Goal: Task Accomplishment & Management: Use online tool/utility

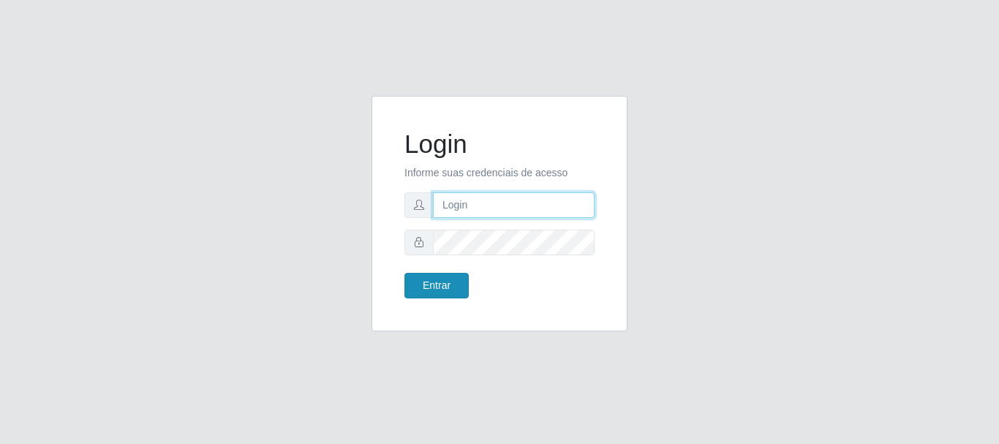
type input "[PERSON_NAME]"
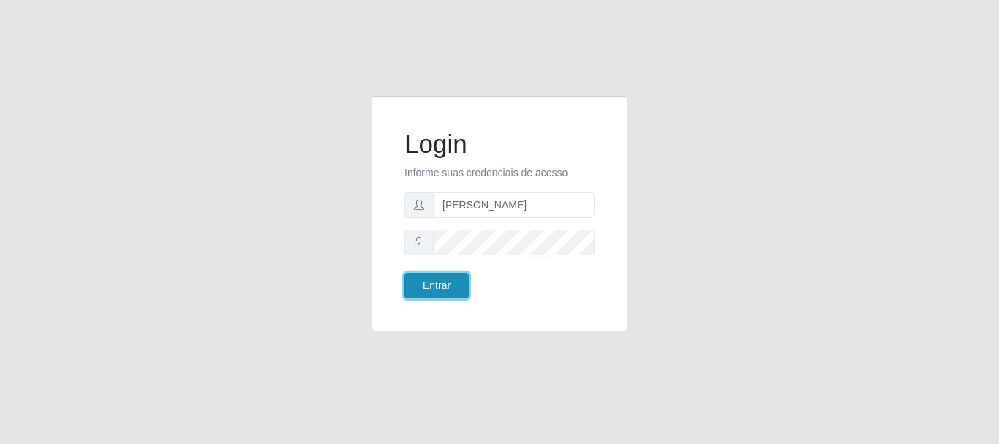
click at [425, 296] on button "Entrar" at bounding box center [436, 286] width 64 height 26
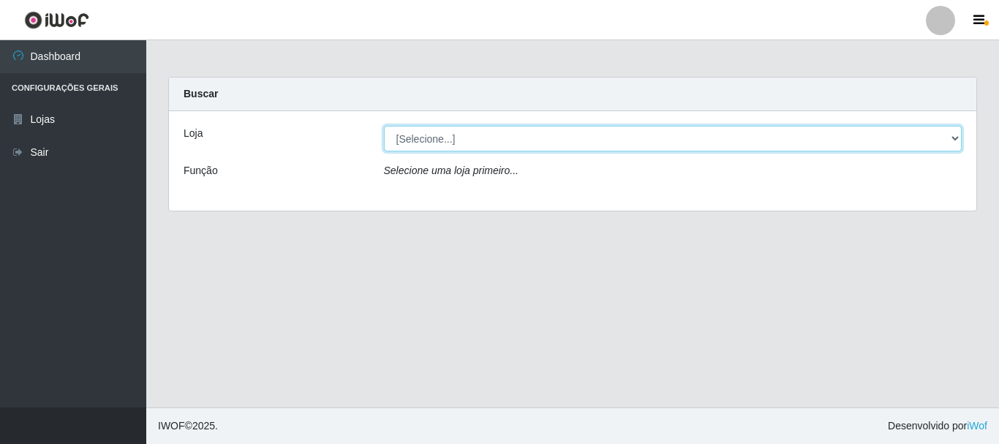
click at [499, 129] on select "[Selecione...] Bemais Supermercados - [GEOGRAPHIC_DATA]" at bounding box center [673, 139] width 579 height 26
select select "249"
click at [384, 126] on select "[Selecione...] Bemais Supermercados - [GEOGRAPHIC_DATA]" at bounding box center [673, 139] width 579 height 26
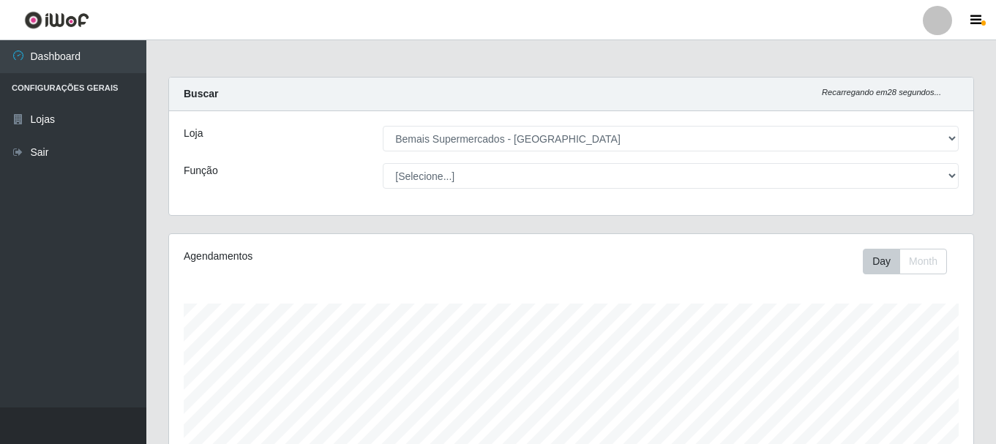
scroll to position [304, 804]
click at [358, 282] on div "Agendamentos Day Month" at bounding box center [571, 386] width 804 height 304
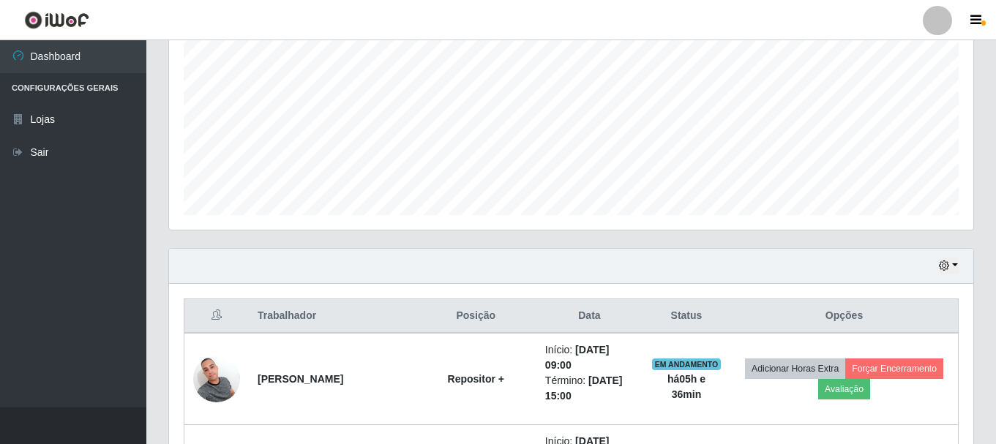
scroll to position [73, 0]
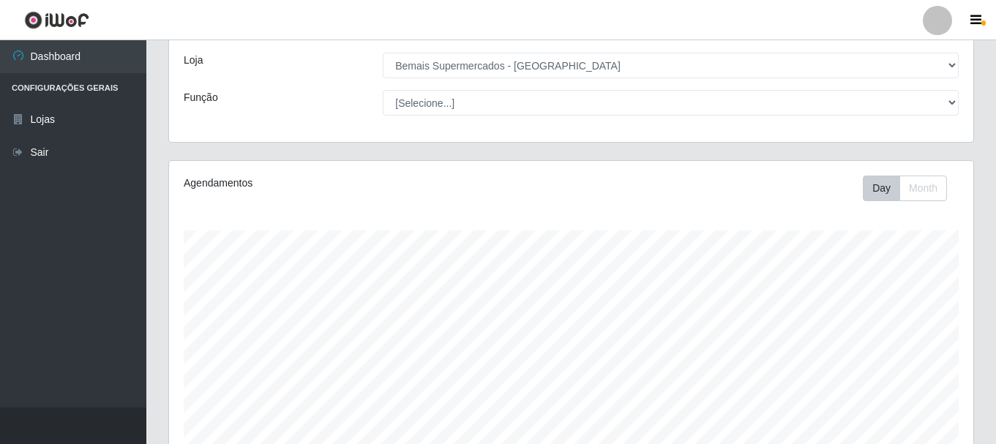
click at [490, 94] on div "Loja [Selecione...] Bemais Supermercados - Três Ruas Função [Selecione...] ASG …" at bounding box center [571, 90] width 804 height 104
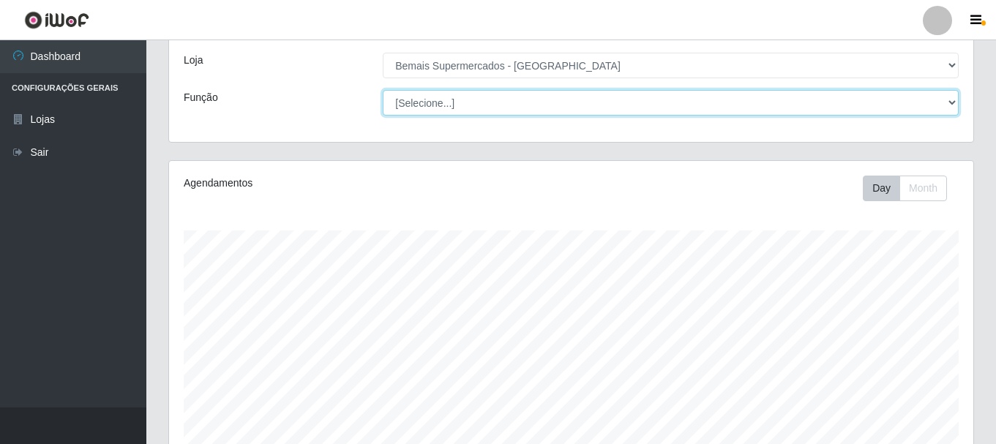
click at [497, 104] on select "[Selecione...] ASG ASG + ASG ++ Auxiliar de Depósito Auxiliar de Depósito + Aux…" at bounding box center [671, 103] width 576 height 26
select select "72"
click at [383, 90] on select "[Selecione...] ASG ASG + ASG ++ Auxiliar de Depósito Auxiliar de Depósito + Aux…" at bounding box center [671, 103] width 576 height 26
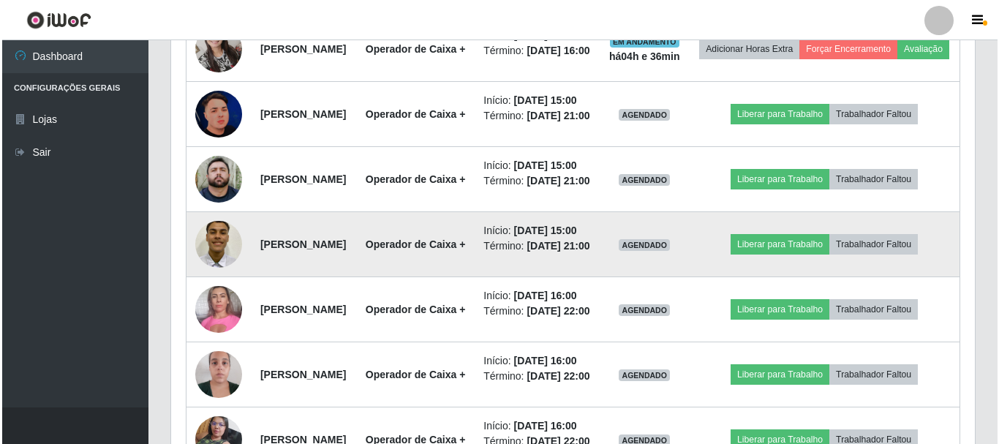
scroll to position [633, 0]
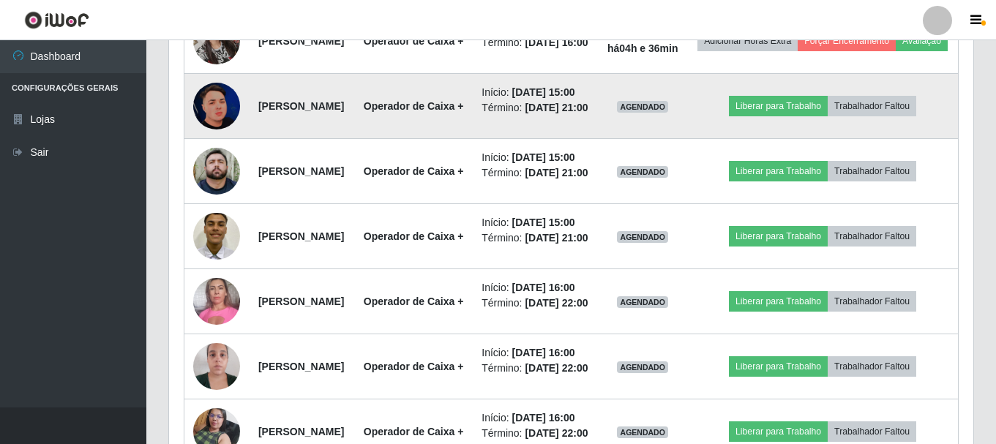
click at [228, 129] on img at bounding box center [216, 106] width 47 height 47
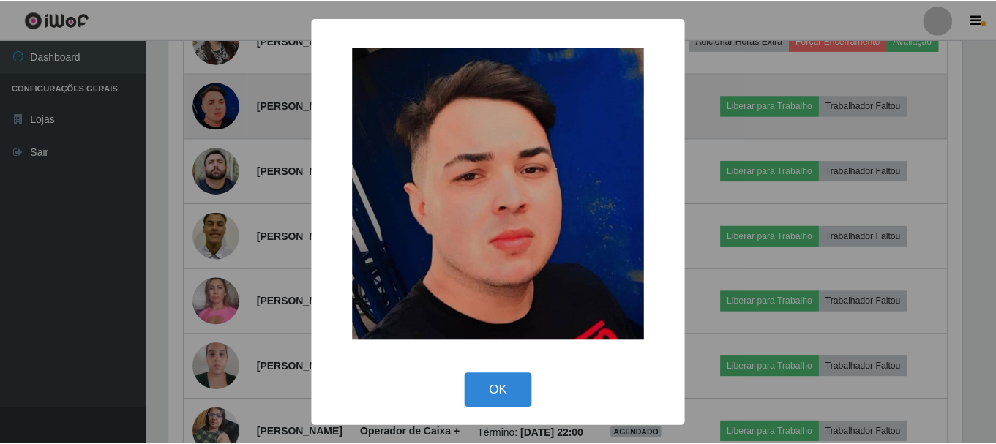
scroll to position [304, 797]
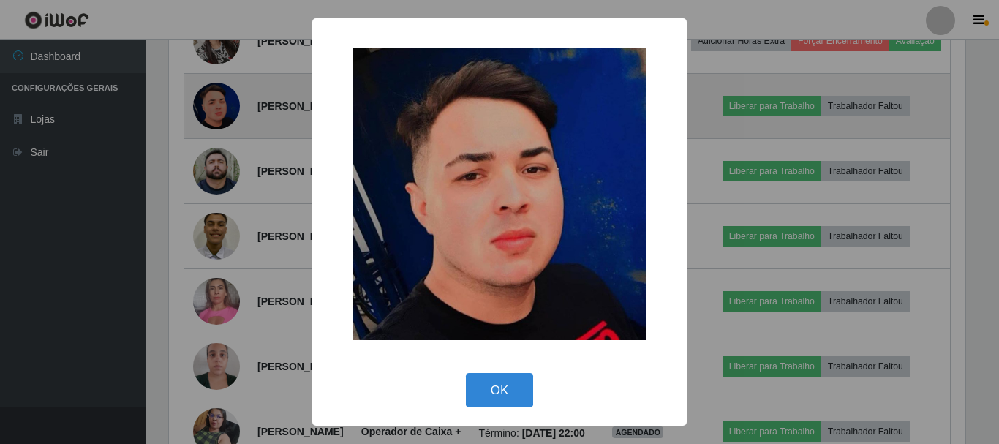
click at [228, 145] on div "× OK Cancel" at bounding box center [499, 222] width 999 height 444
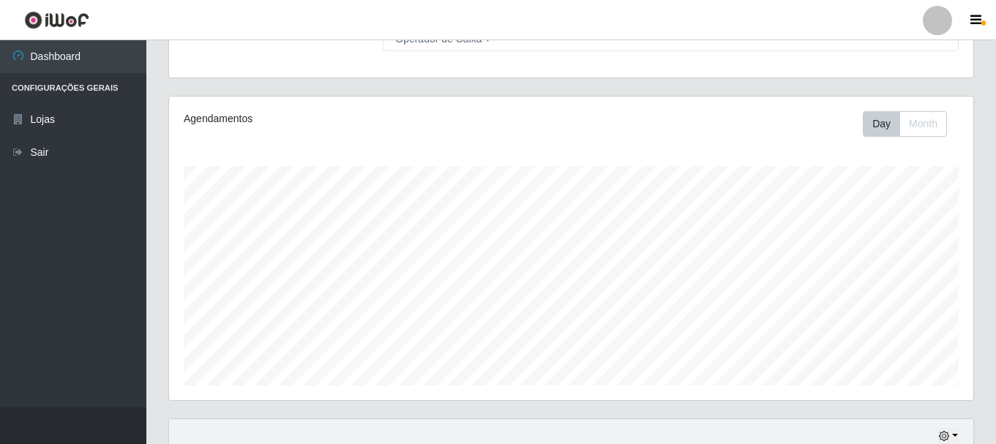
scroll to position [0, 0]
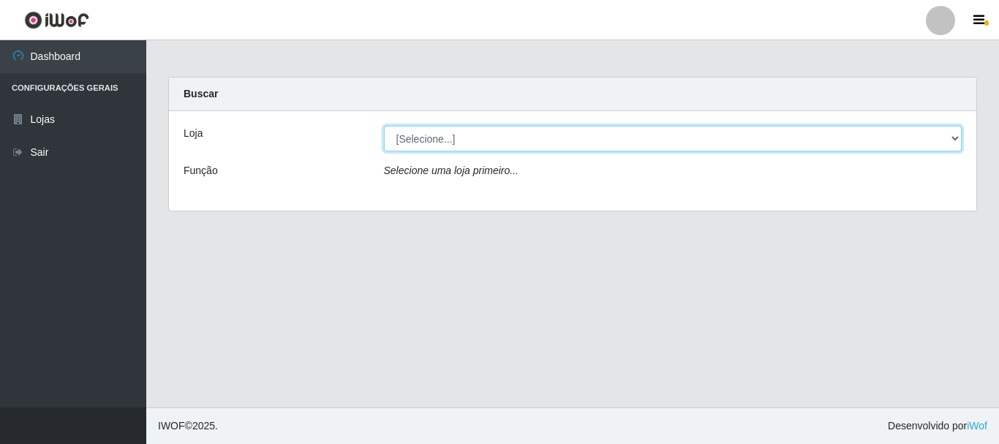
click at [526, 144] on select "[Selecione...] Bemais Supermercados - [GEOGRAPHIC_DATA]" at bounding box center [673, 139] width 579 height 26
select select "249"
click at [384, 126] on select "[Selecione...] Bemais Supermercados - [GEOGRAPHIC_DATA]" at bounding box center [673, 139] width 579 height 26
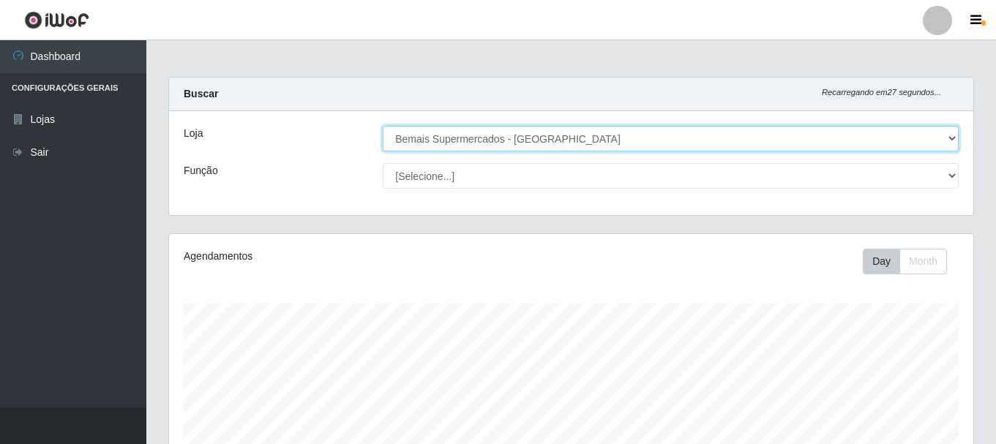
scroll to position [304, 804]
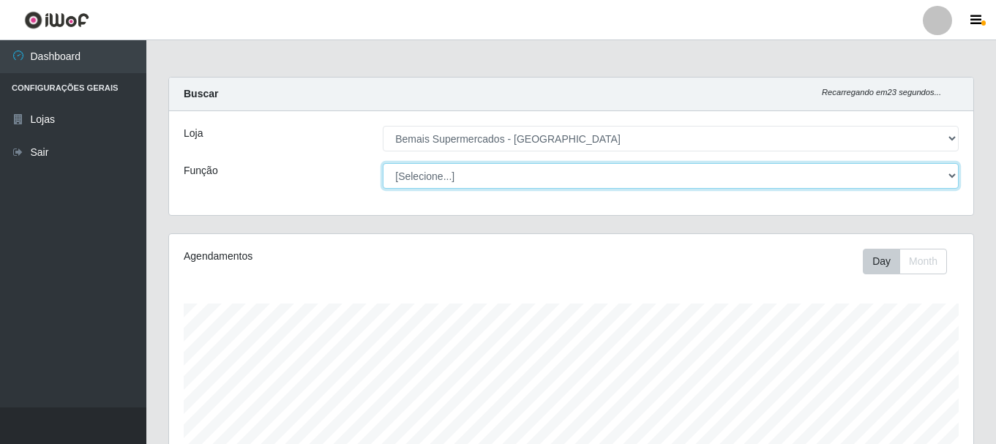
click at [496, 179] on select "[Selecione...] ASG ASG + ASG ++ Auxiliar de Depósito Auxiliar de Depósito + Aux…" at bounding box center [671, 176] width 576 height 26
select select "72"
click at [383, 163] on select "[Selecione...] ASG ASG + ASG ++ Auxiliar de Depósito Auxiliar de Depósito + Aux…" at bounding box center [671, 176] width 576 height 26
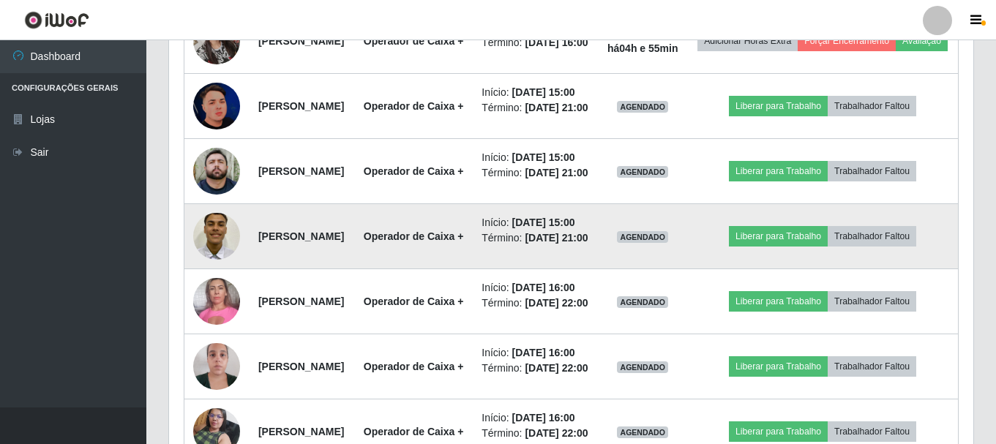
scroll to position [658, 0]
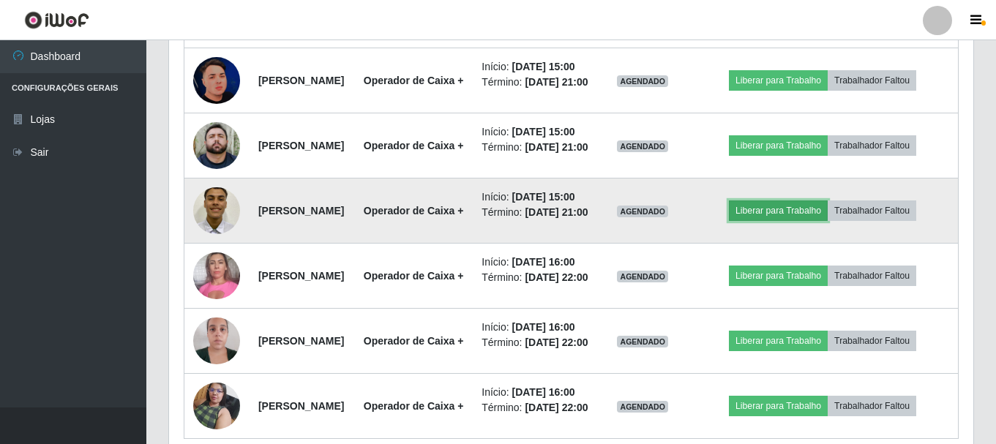
click at [808, 221] on button "Liberar para Trabalho" at bounding box center [778, 210] width 99 height 20
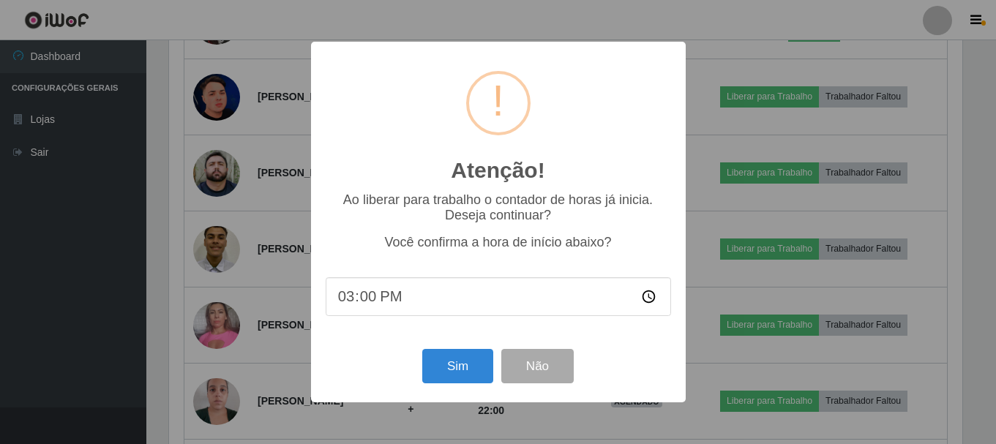
scroll to position [304, 797]
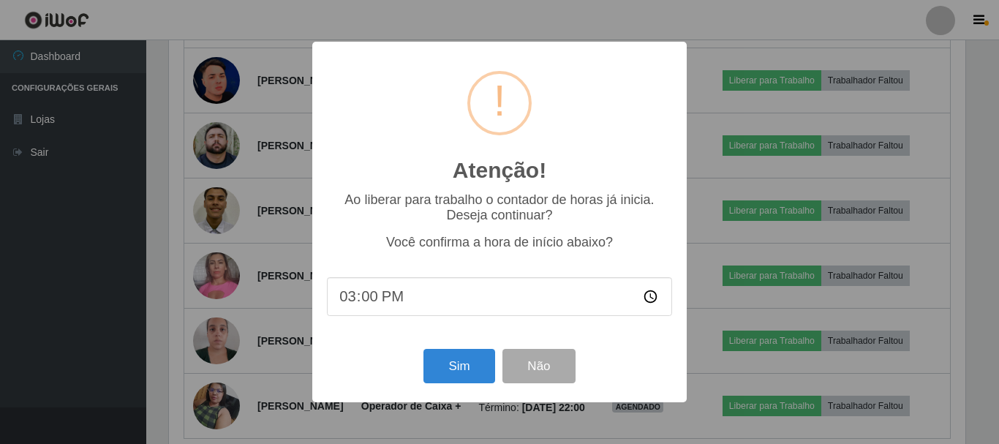
click at [463, 289] on input "15:00" at bounding box center [499, 296] width 345 height 39
type input "14:55"
click at [479, 371] on button "Sim" at bounding box center [459, 366] width 71 height 34
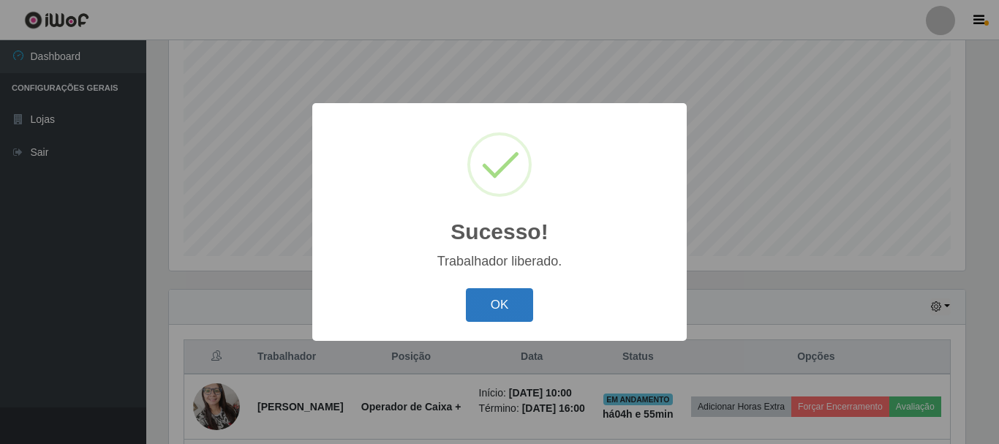
click at [491, 313] on button "OK" at bounding box center [500, 305] width 68 height 34
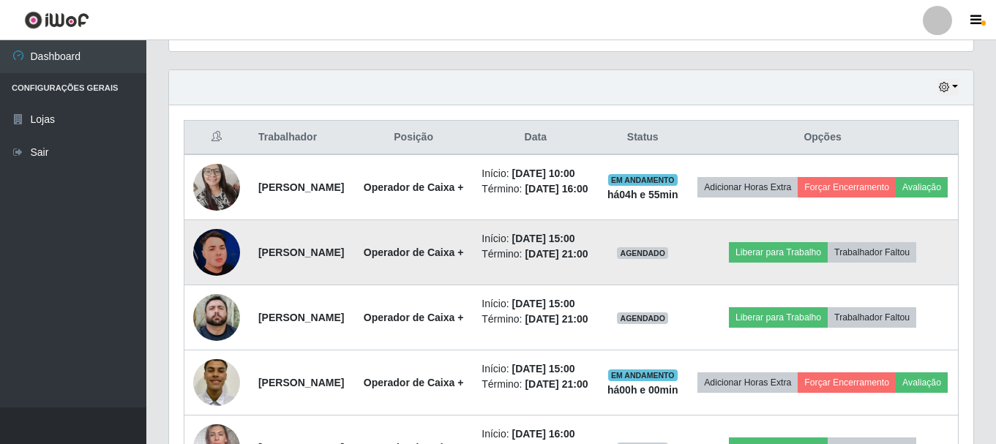
scroll to position [560, 0]
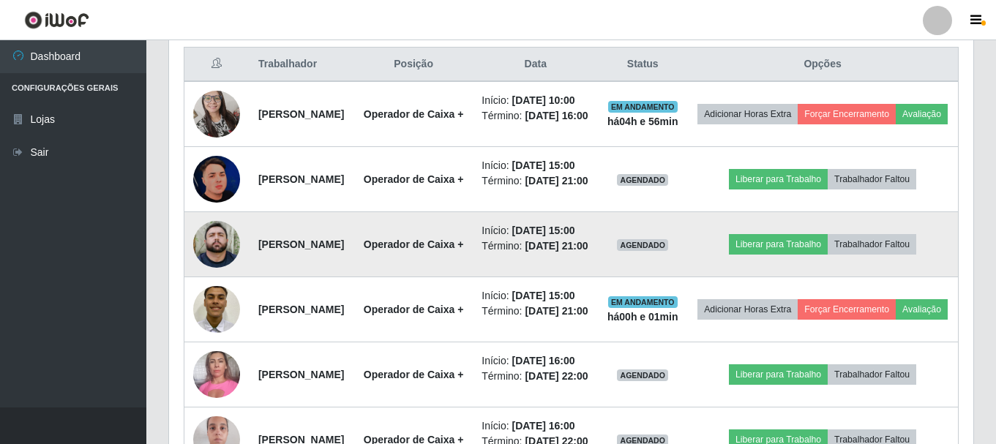
click at [214, 268] on img at bounding box center [216, 244] width 47 height 47
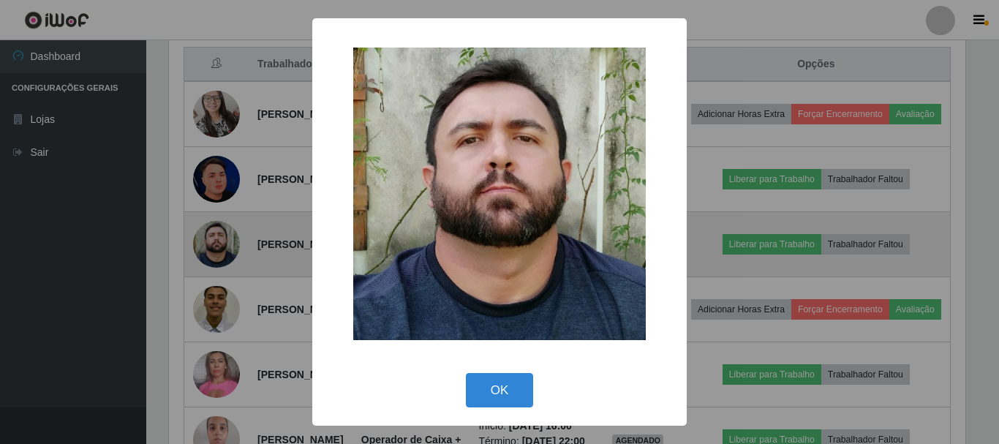
click at [214, 312] on div "× OK Cancel" at bounding box center [499, 222] width 999 height 444
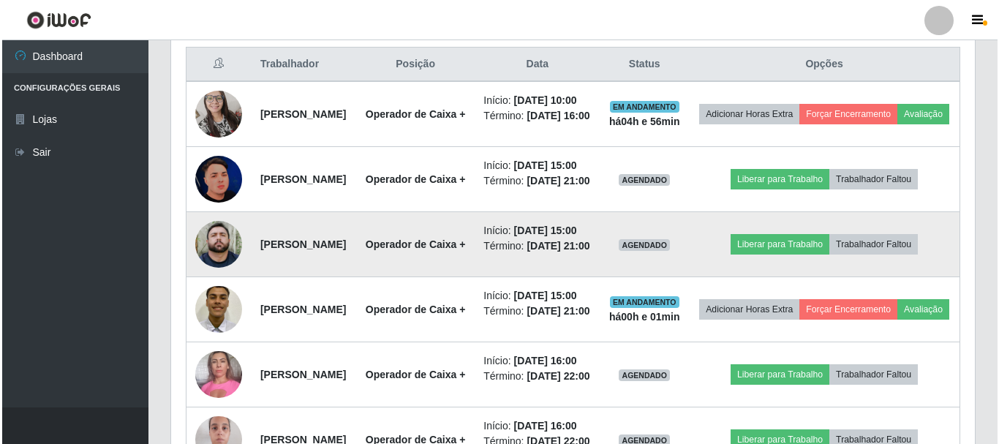
scroll to position [304, 804]
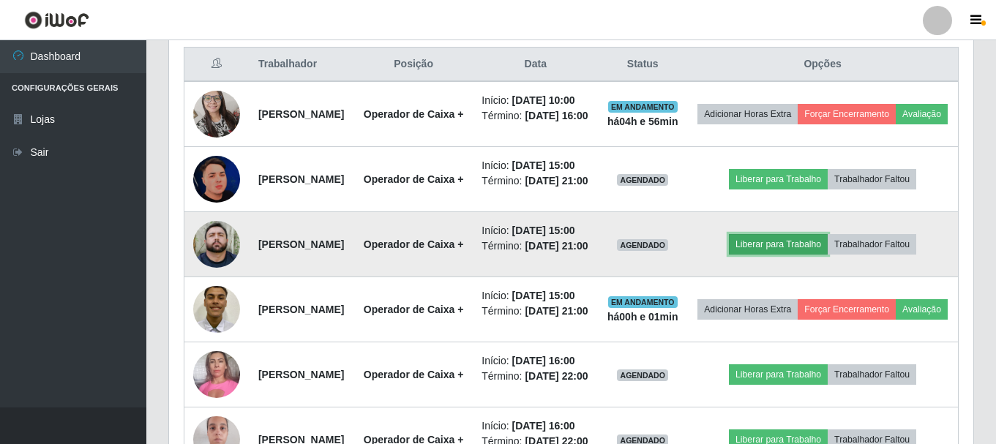
click at [796, 255] on button "Liberar para Trabalho" at bounding box center [778, 244] width 99 height 20
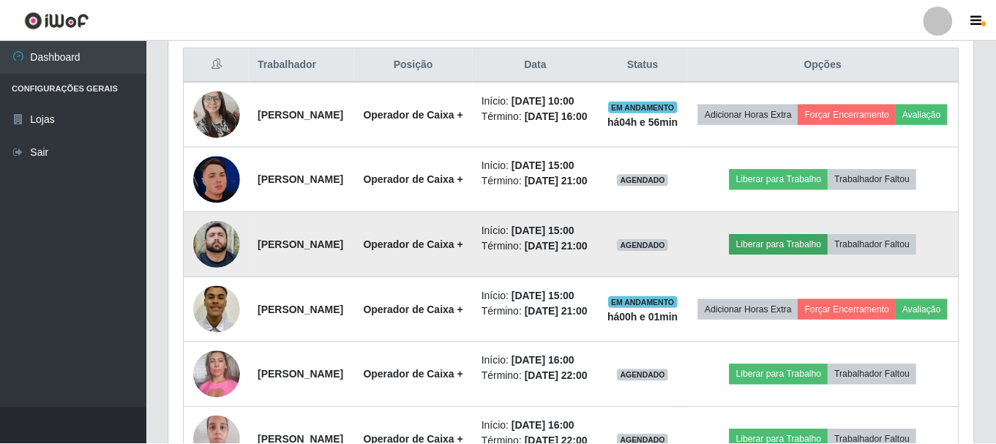
scroll to position [304, 797]
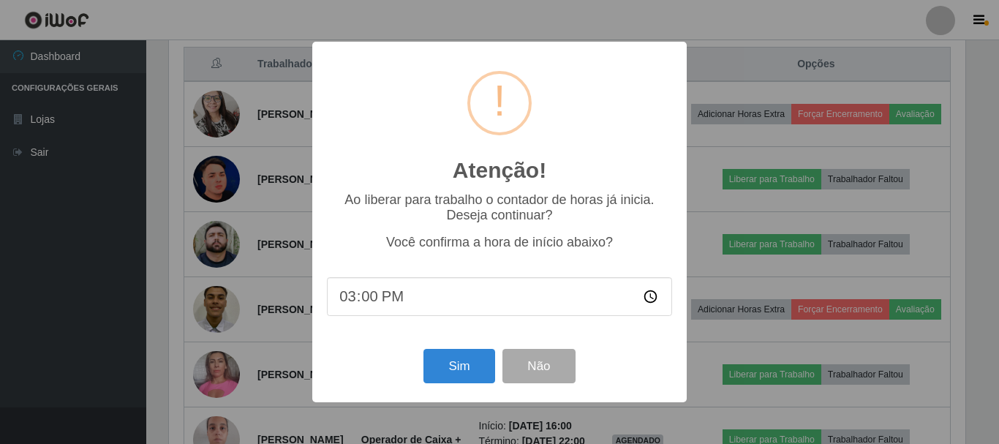
click at [423, 297] on input "15:00" at bounding box center [499, 296] width 345 height 39
type input "14:55"
click at [459, 370] on button "Sim" at bounding box center [459, 366] width 71 height 34
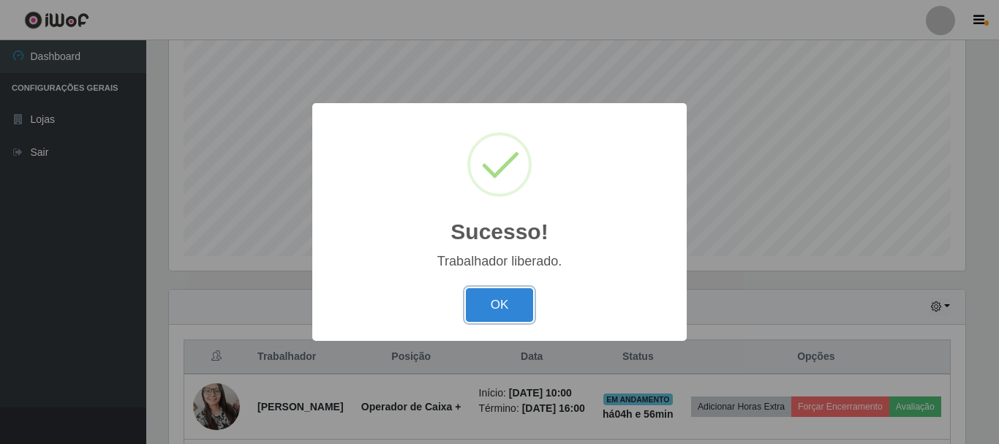
click at [483, 310] on button "OK" at bounding box center [500, 305] width 68 height 34
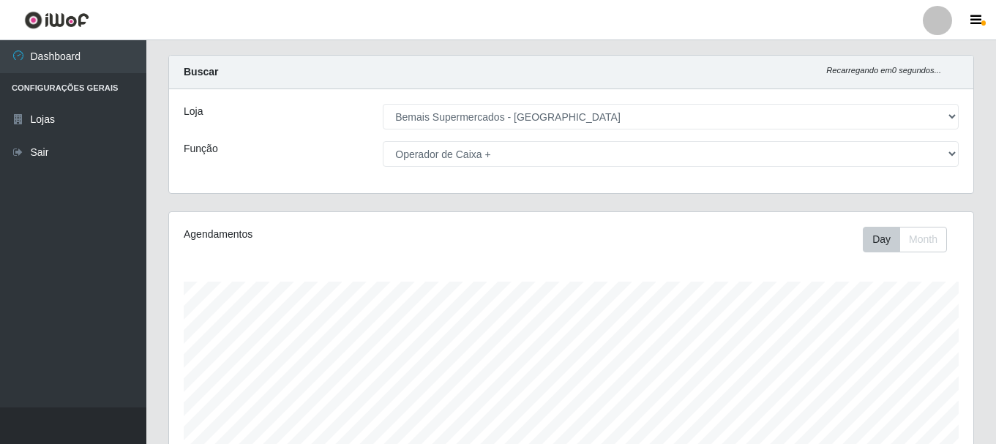
scroll to position [0, 0]
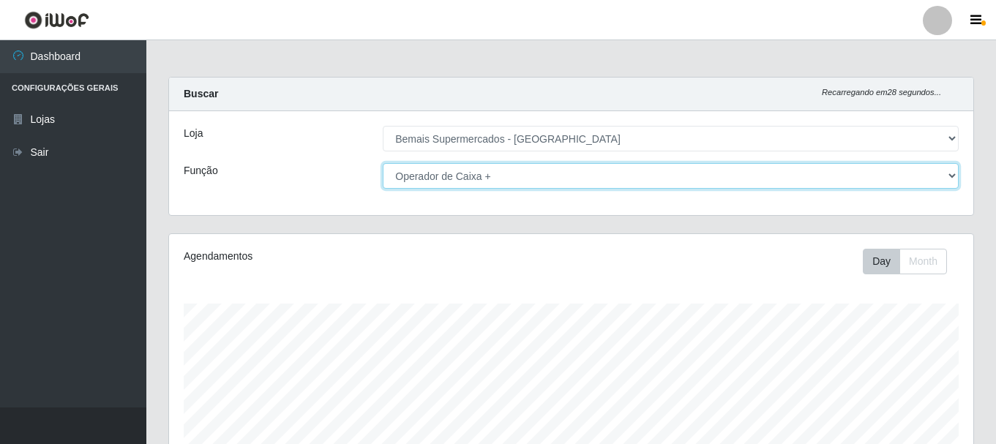
click at [500, 174] on select "[Selecione...] ASG ASG + ASG ++ Auxiliar de Depósito Auxiliar de Depósito + Aux…" at bounding box center [671, 176] width 576 height 26
select select "[Selecione...]"
click at [383, 163] on select "[Selecione...] ASG ASG + ASG ++ Auxiliar de Depósito Auxiliar de Depósito + Aux…" at bounding box center [671, 176] width 576 height 26
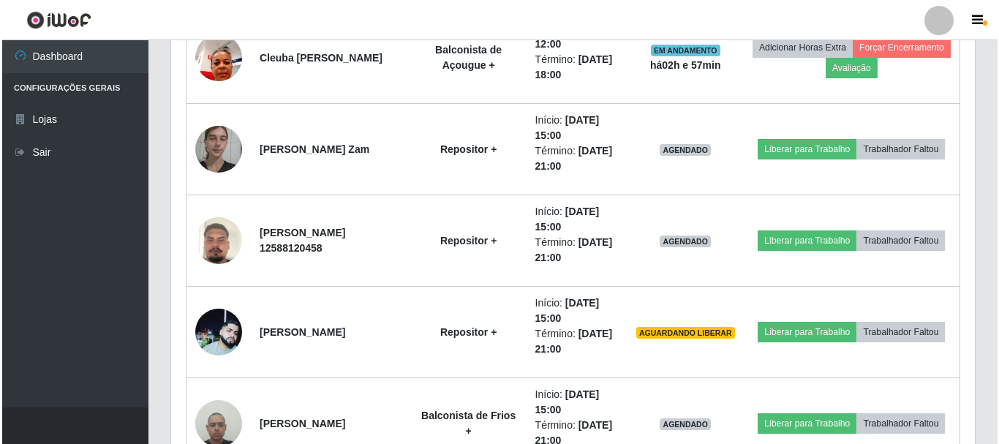
scroll to position [1463, 0]
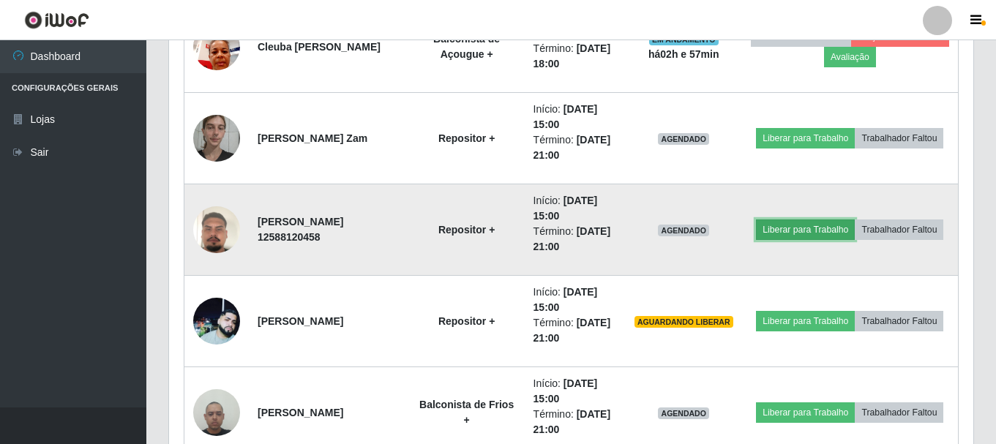
click at [844, 220] on button "Liberar para Trabalho" at bounding box center [805, 229] width 99 height 20
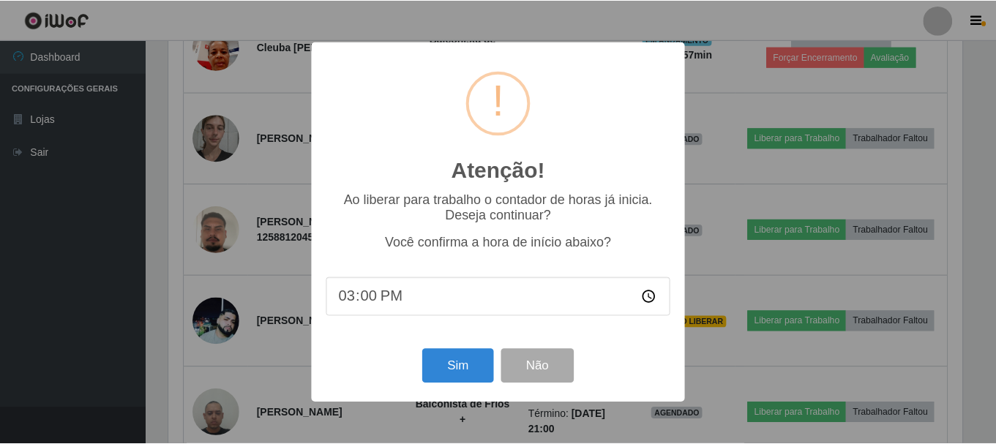
scroll to position [304, 797]
click at [451, 367] on button "Sim" at bounding box center [459, 366] width 71 height 34
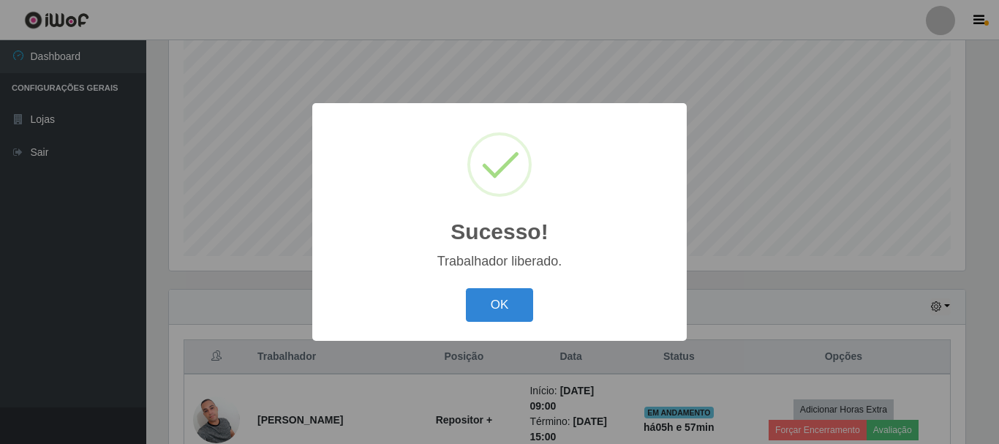
click at [466, 288] on button "OK" at bounding box center [500, 305] width 68 height 34
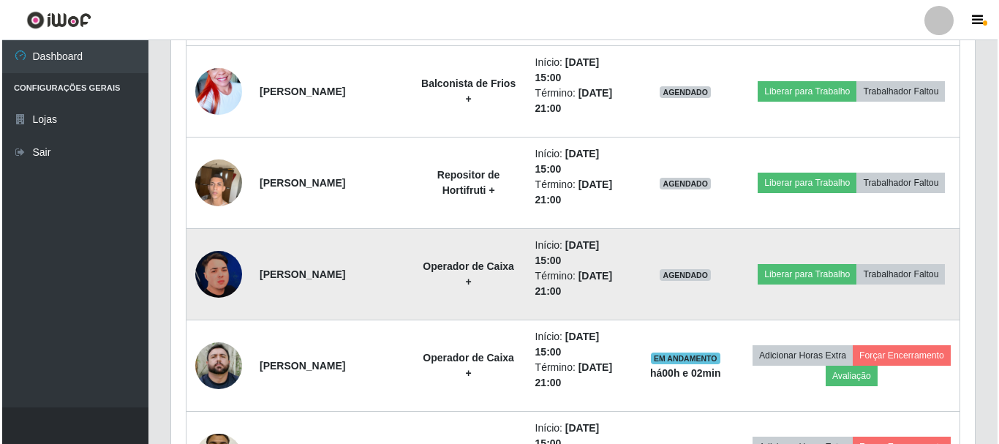
scroll to position [1876, 0]
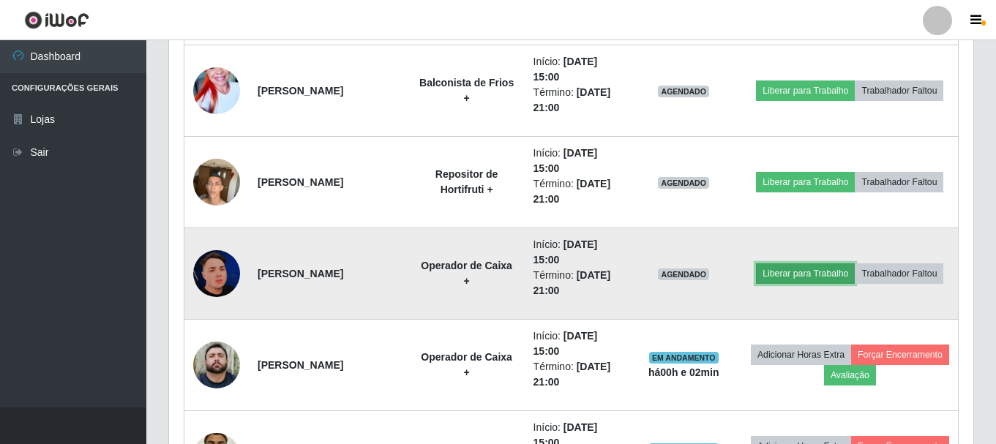
click at [854, 263] on button "Liberar para Trabalho" at bounding box center [805, 273] width 99 height 20
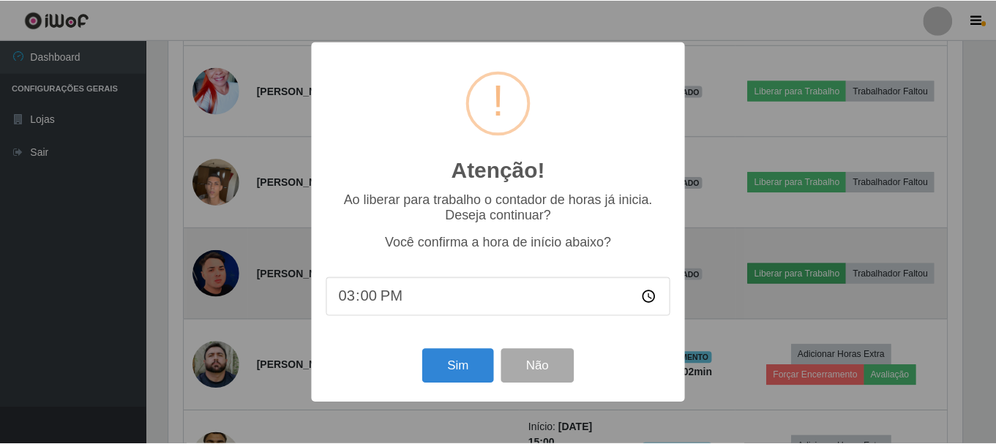
scroll to position [304, 797]
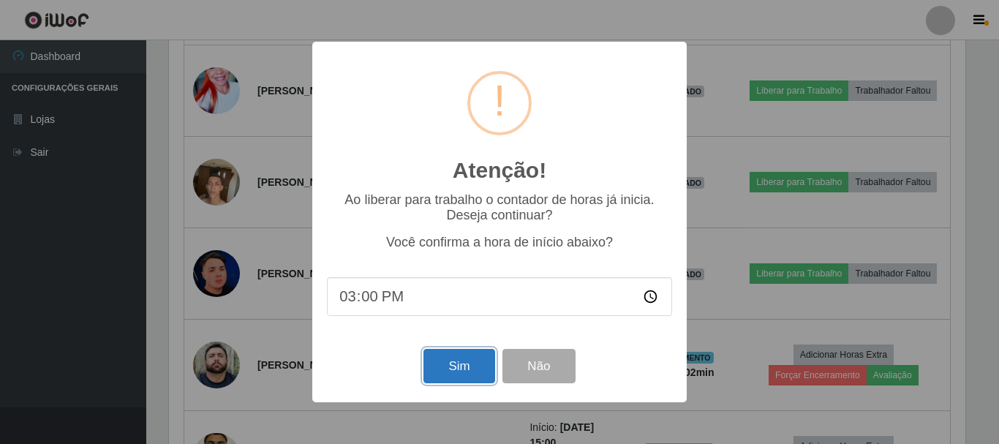
click at [461, 361] on button "Sim" at bounding box center [459, 366] width 71 height 34
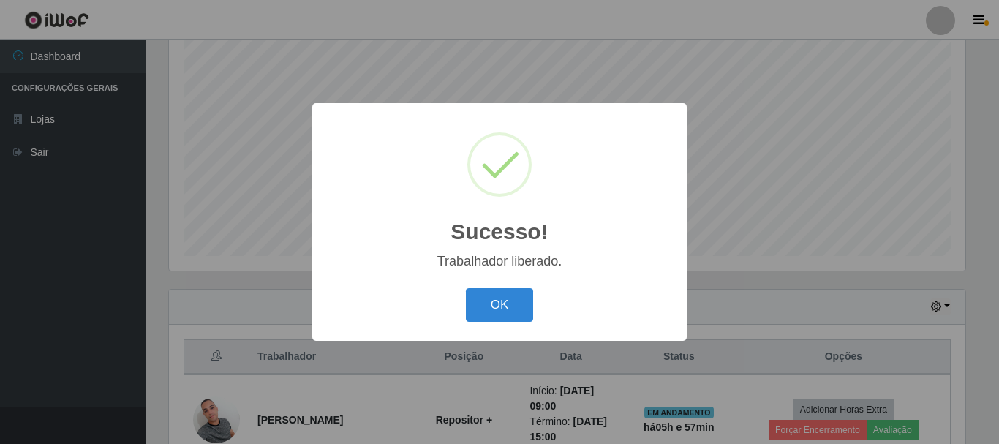
click at [466, 288] on button "OK" at bounding box center [500, 305] width 68 height 34
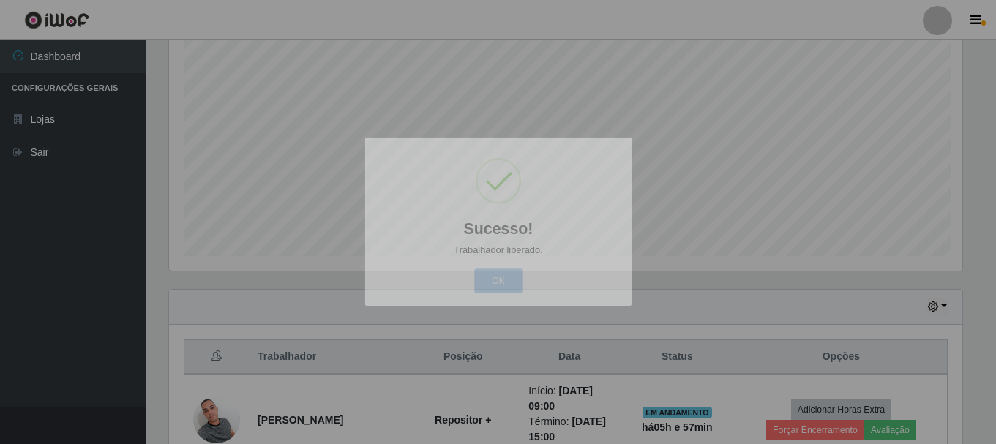
scroll to position [304, 804]
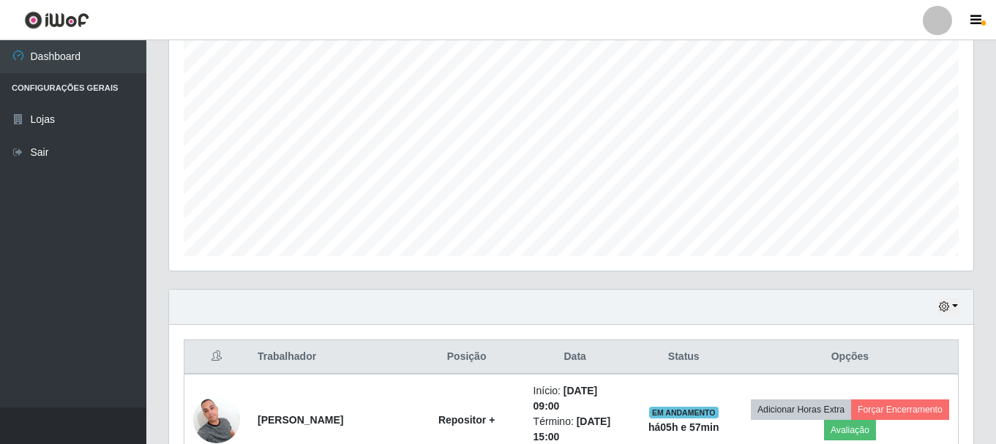
click at [533, 319] on div "Hoje 1 dia 3 dias 1 Semana Não encerrados" at bounding box center [571, 307] width 804 height 35
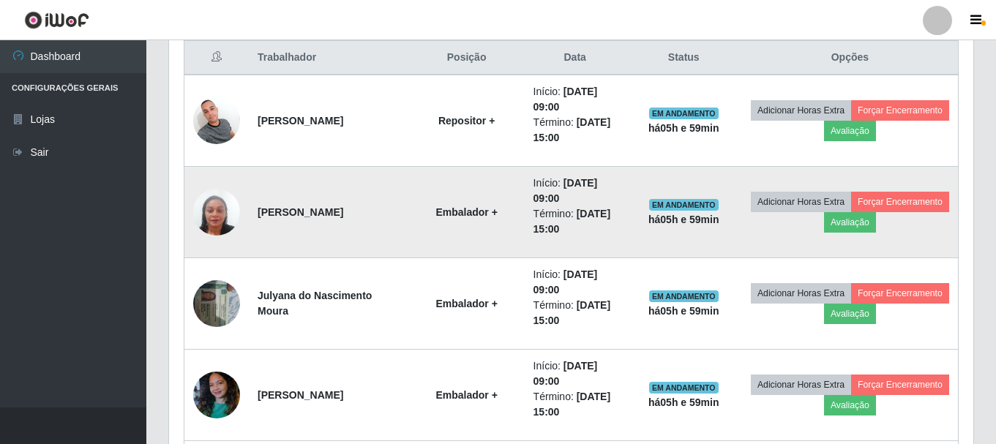
scroll to position [560, 0]
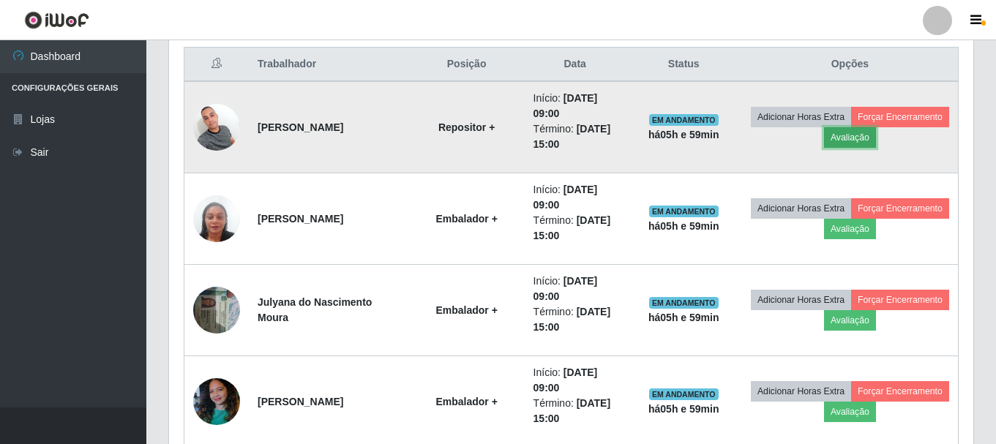
click at [876, 139] on button "Avaliação" at bounding box center [850, 137] width 52 height 20
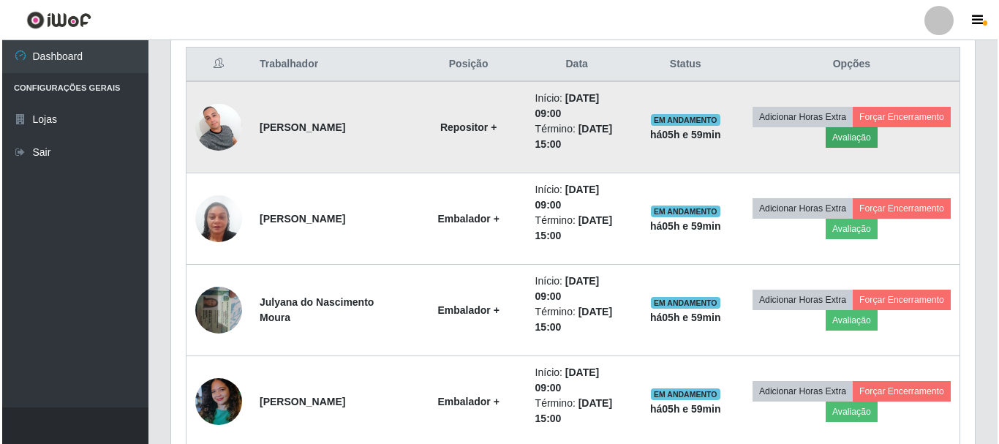
scroll to position [304, 797]
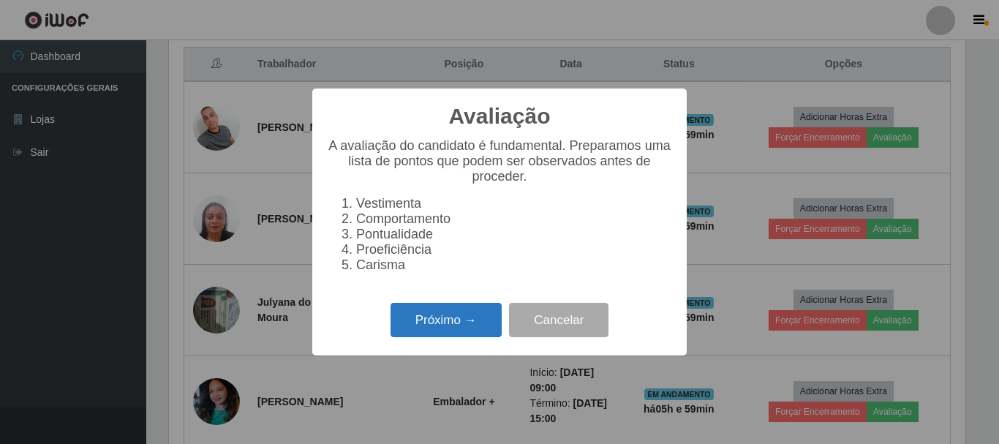
click at [453, 334] on button "Próximo →" at bounding box center [446, 320] width 111 height 34
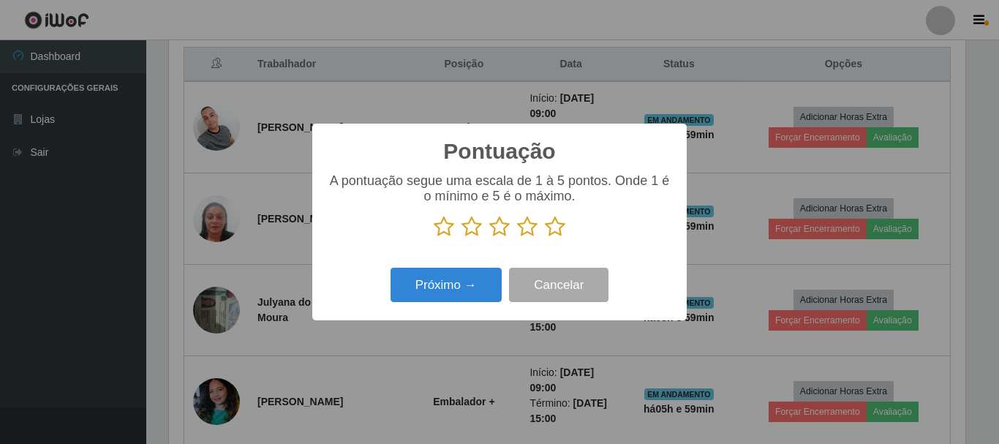
click at [558, 225] on icon at bounding box center [555, 227] width 20 height 22
click at [545, 238] on input "radio" at bounding box center [545, 238] width 0 height 0
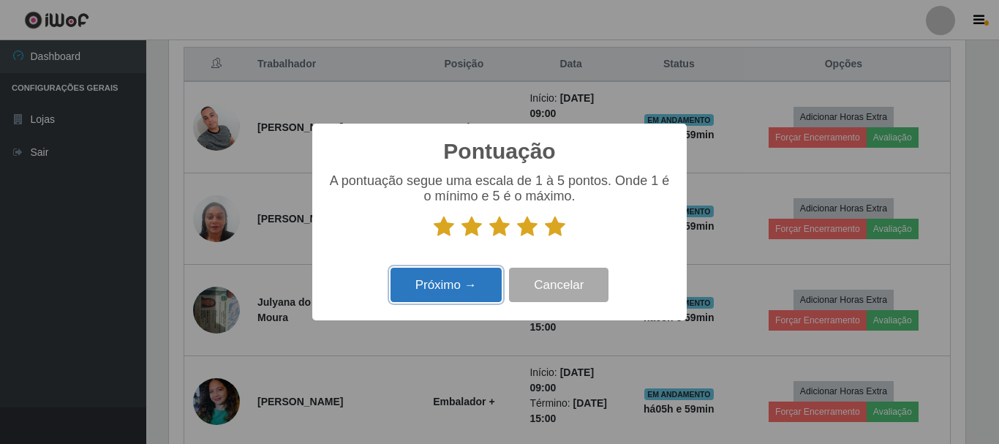
click at [459, 283] on button "Próximo →" at bounding box center [446, 285] width 111 height 34
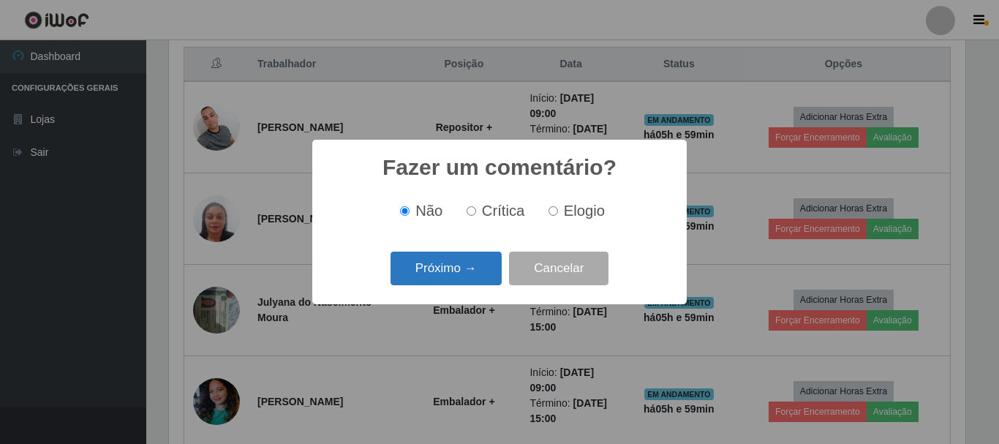
click at [471, 274] on button "Próximo →" at bounding box center [446, 269] width 111 height 34
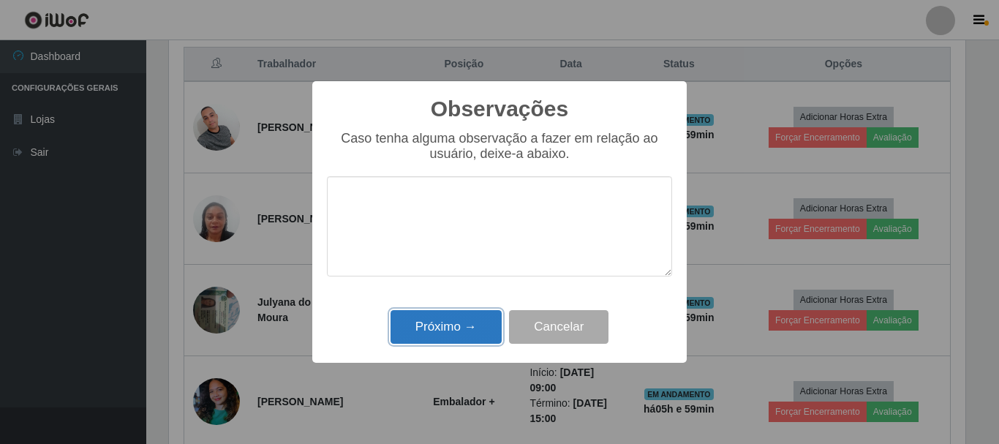
click at [472, 328] on button "Próximo →" at bounding box center [446, 327] width 111 height 34
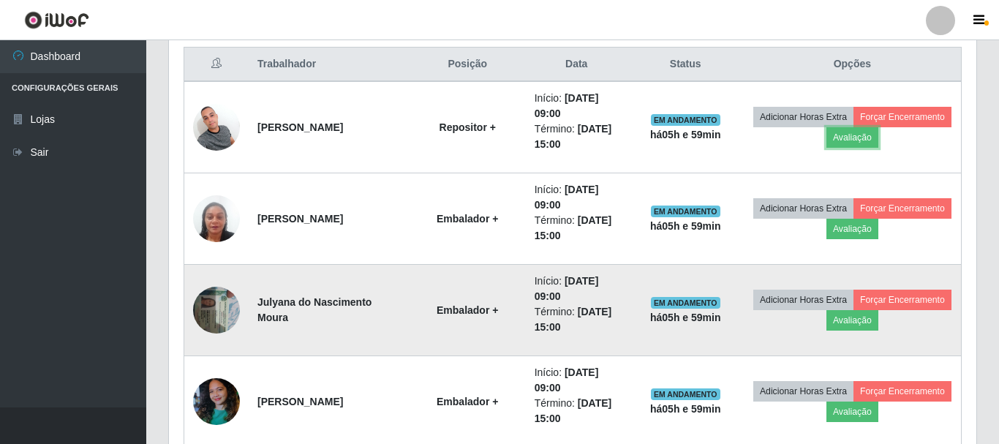
scroll to position [304, 804]
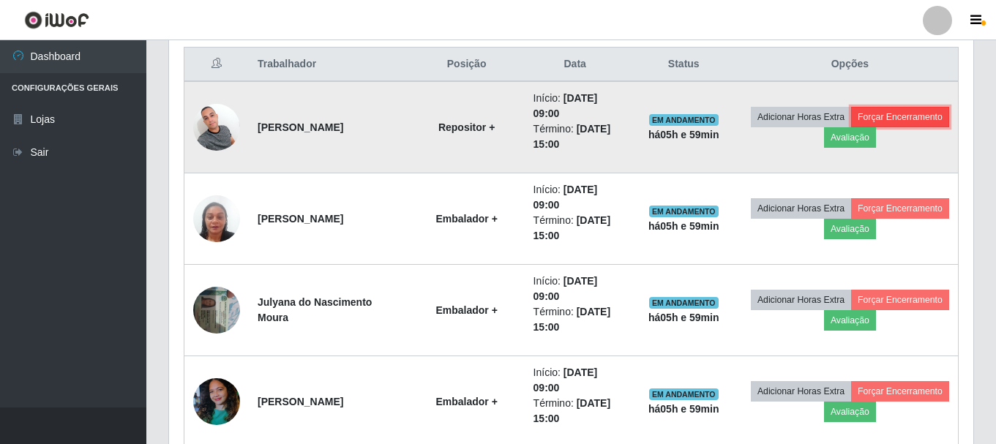
click at [851, 127] on button "Forçar Encerramento" at bounding box center [900, 117] width 98 height 20
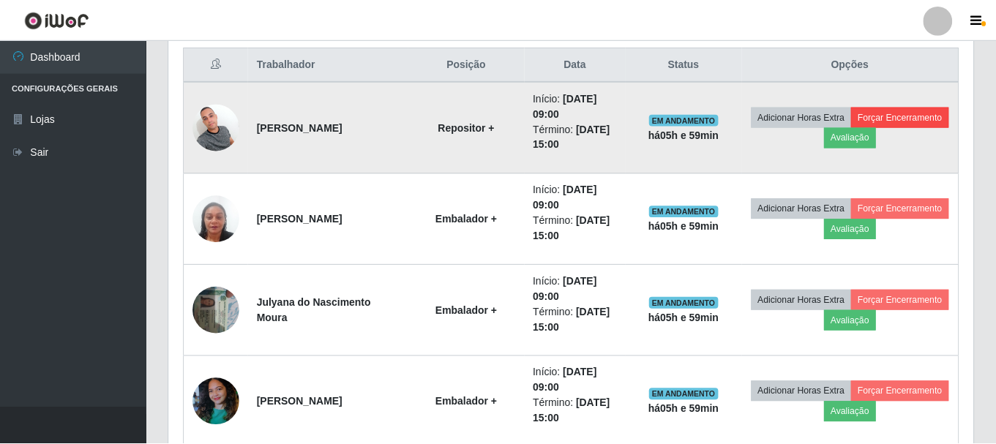
scroll to position [304, 797]
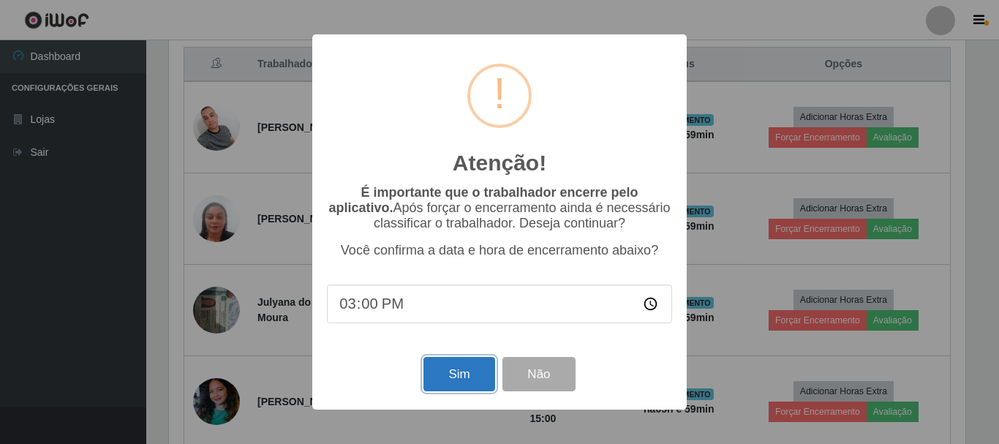
click at [481, 369] on button "Sim" at bounding box center [459, 374] width 71 height 34
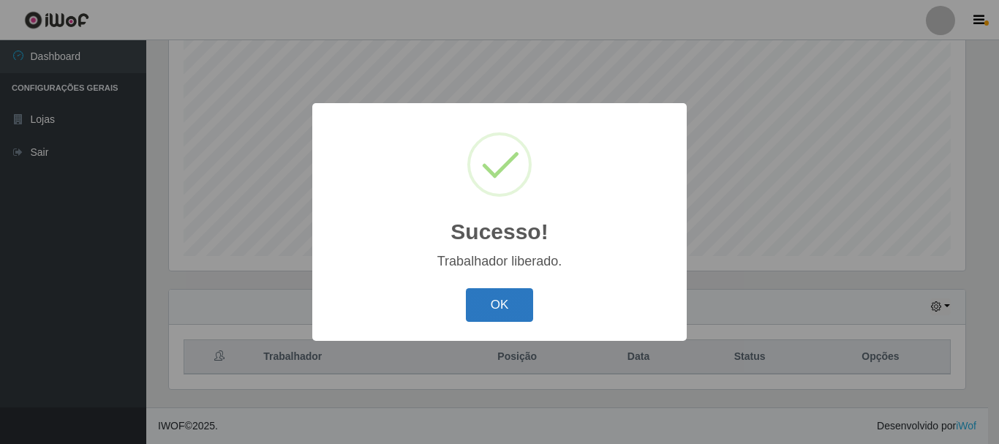
click at [486, 319] on button "OK" at bounding box center [500, 305] width 68 height 34
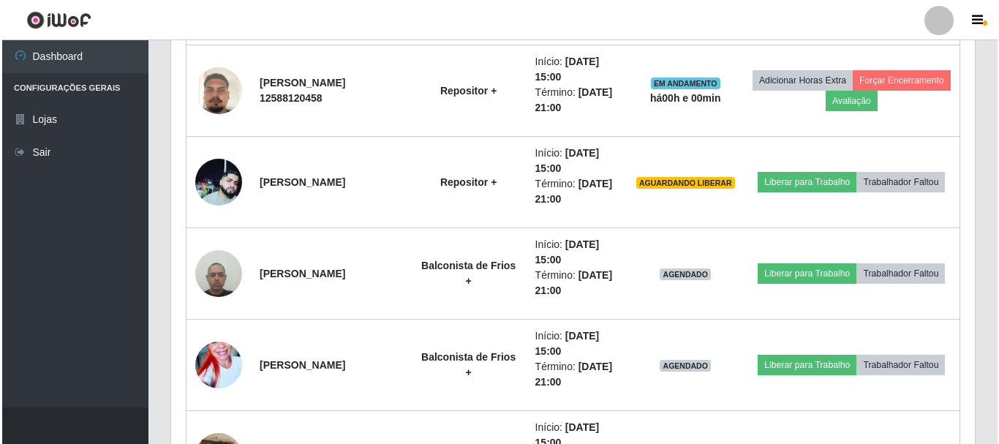
scroll to position [1584, 0]
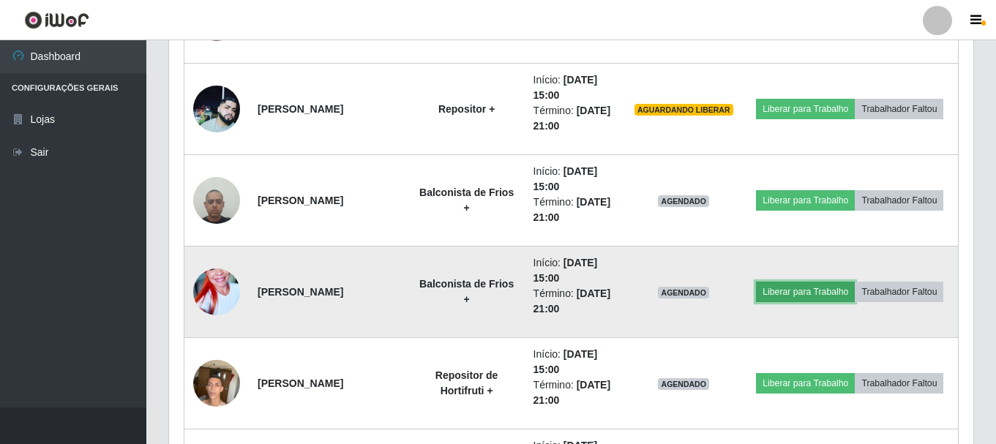
click at [839, 282] on button "Liberar para Trabalho" at bounding box center [805, 292] width 99 height 20
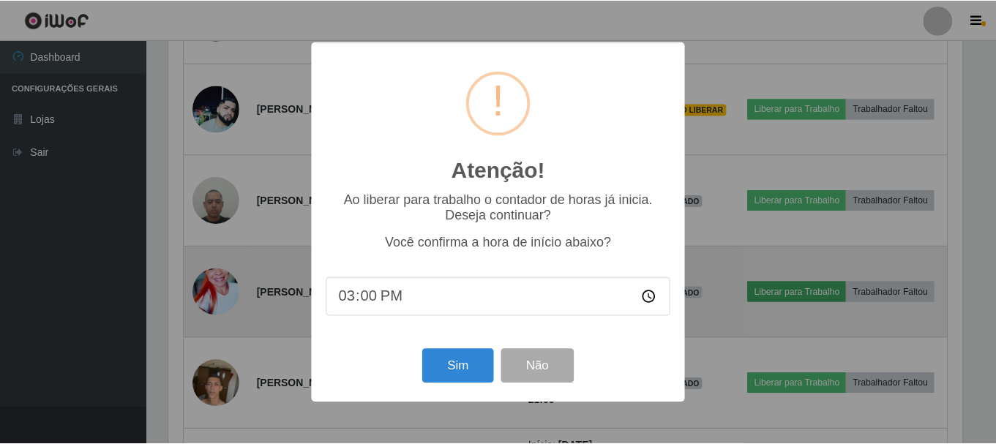
scroll to position [304, 797]
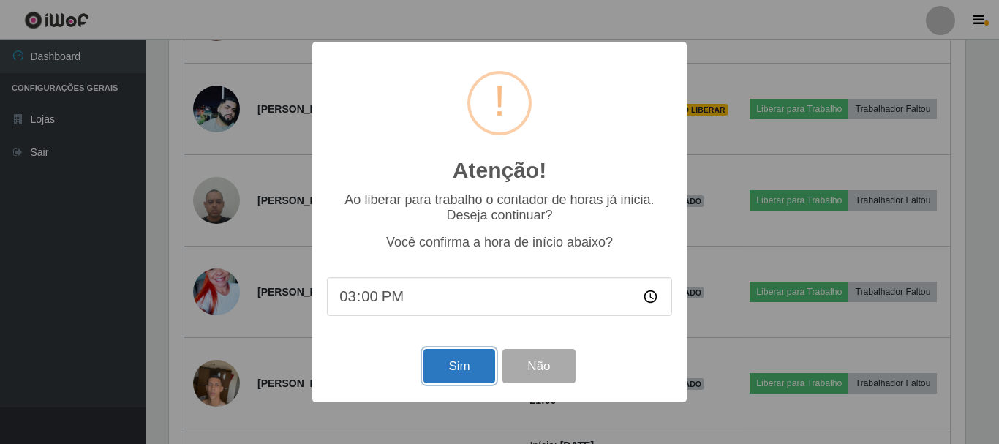
click at [464, 369] on button "Sim" at bounding box center [459, 366] width 71 height 34
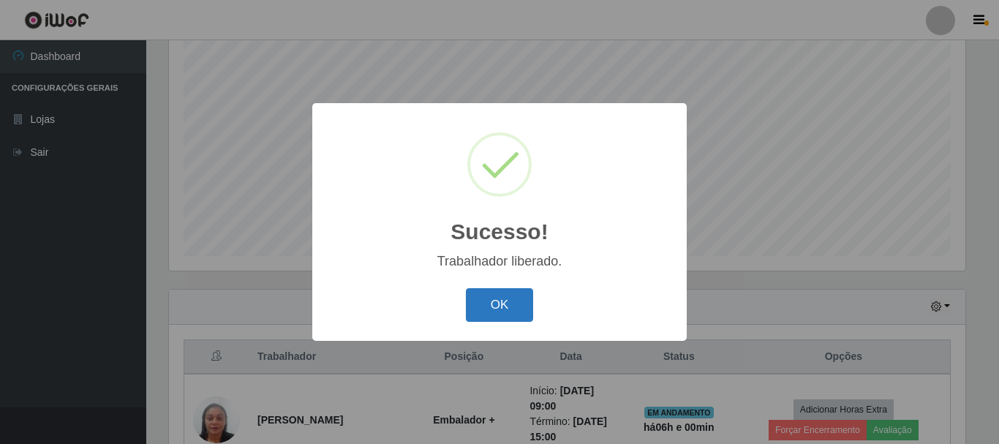
click at [496, 312] on button "OK" at bounding box center [500, 305] width 68 height 34
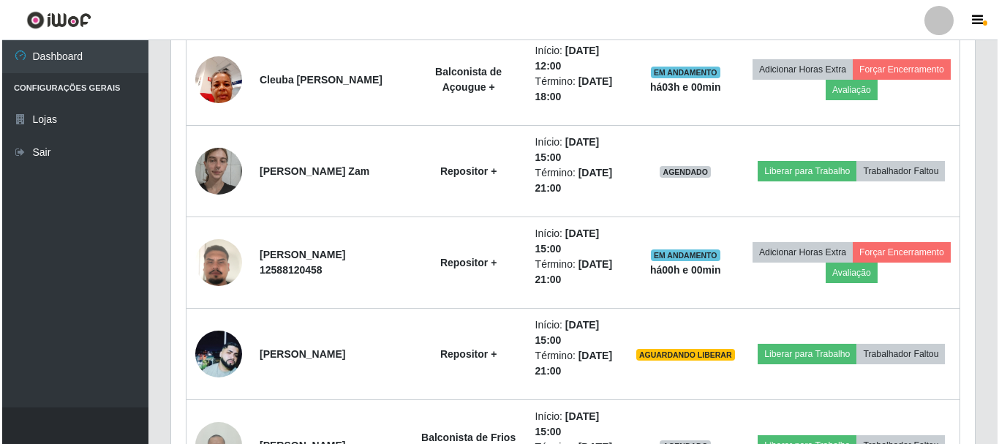
scroll to position [1364, 0]
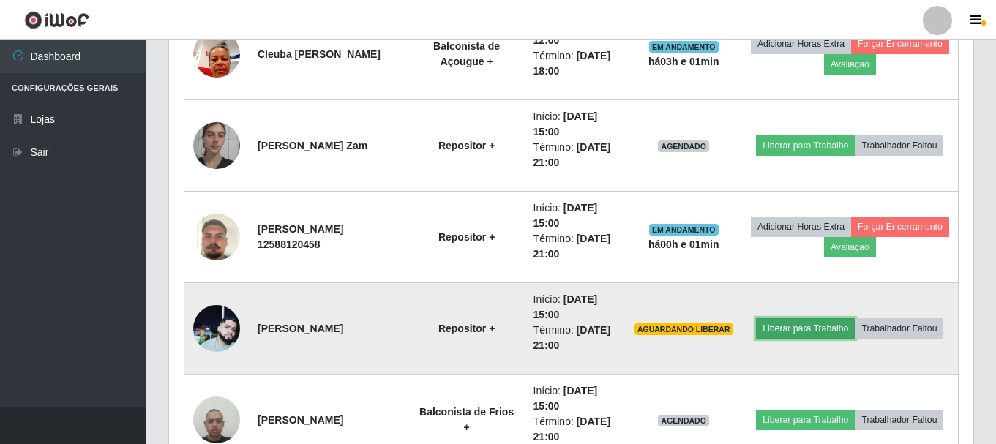
click at [854, 320] on button "Liberar para Trabalho" at bounding box center [805, 328] width 99 height 20
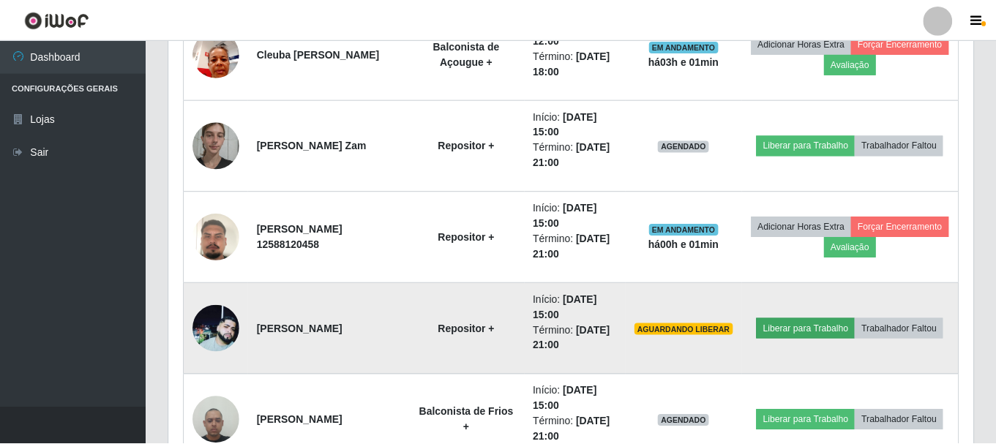
scroll to position [304, 797]
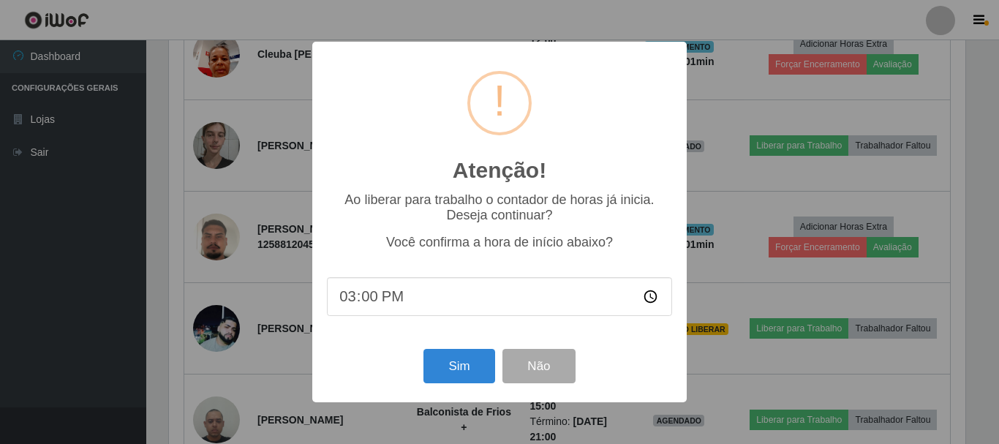
click at [742, 326] on div "Atenção! × Ao liberar para trabalho o contador de horas já inicia. Deseja conti…" at bounding box center [499, 222] width 999 height 444
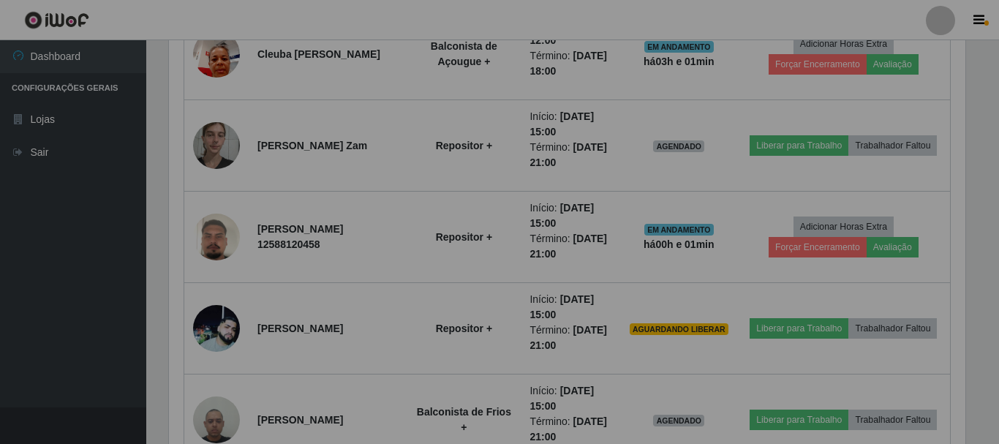
scroll to position [304, 804]
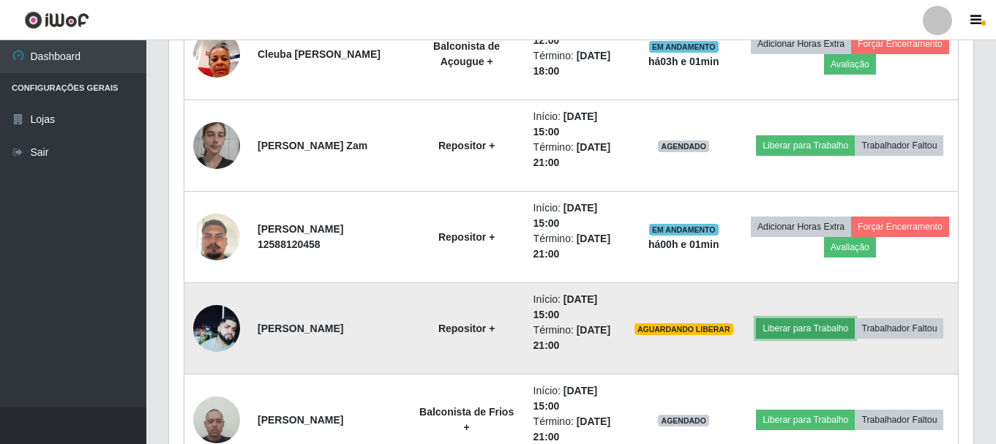
click at [849, 318] on button "Liberar para Trabalho" at bounding box center [805, 328] width 99 height 20
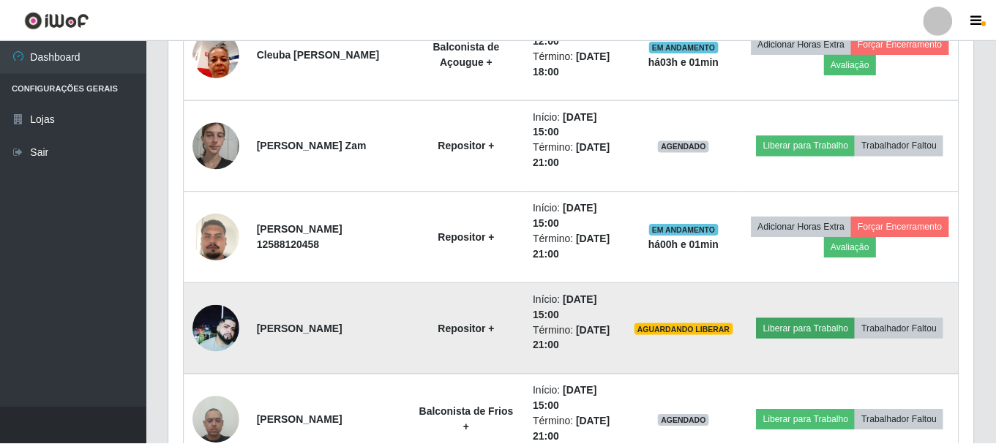
scroll to position [304, 797]
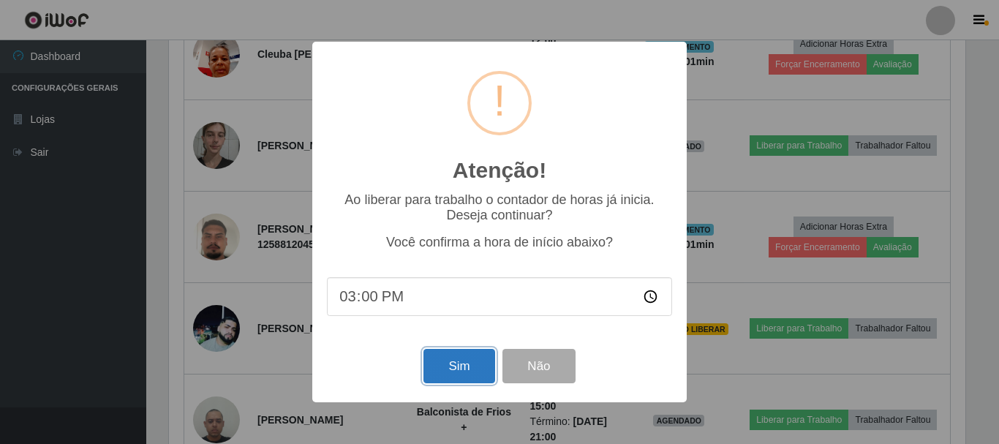
click at [473, 367] on button "Sim" at bounding box center [459, 366] width 71 height 34
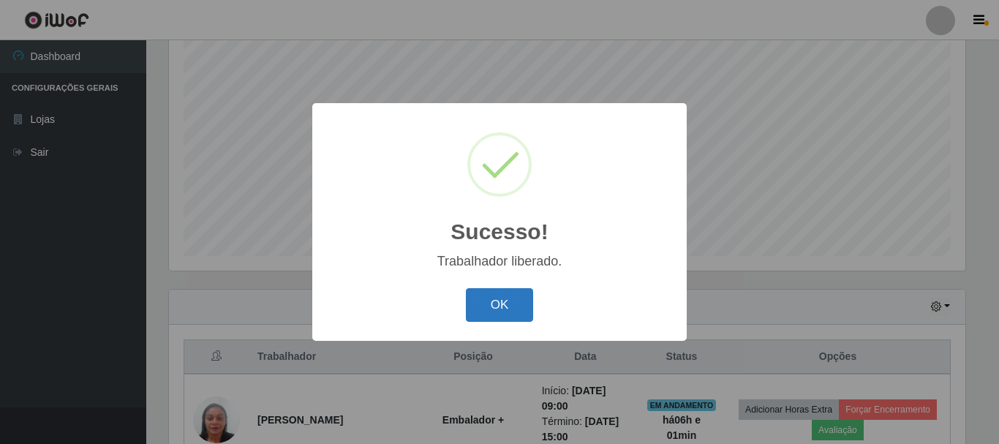
click at [505, 312] on button "OK" at bounding box center [500, 305] width 68 height 34
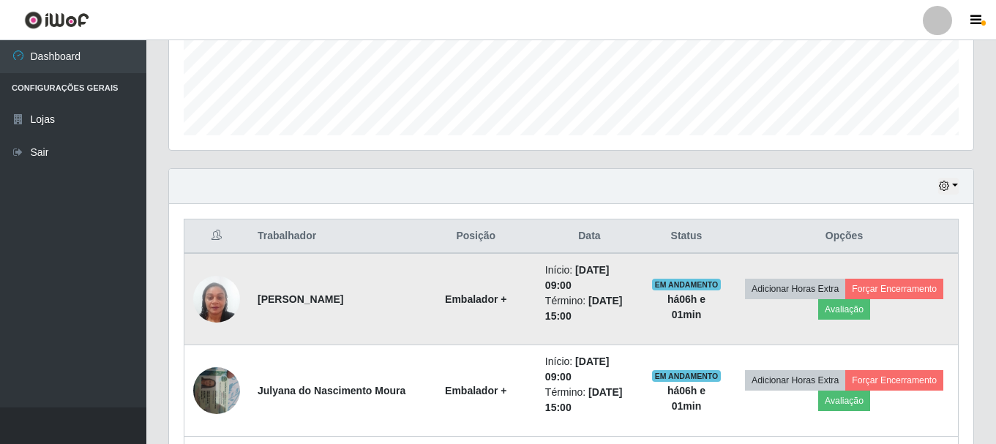
scroll to position [413, 0]
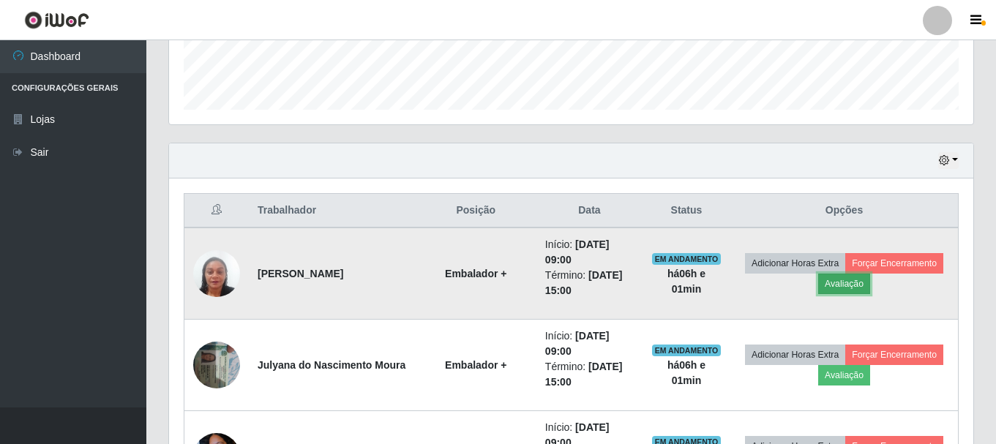
click at [870, 280] on button "Avaliação" at bounding box center [844, 284] width 52 height 20
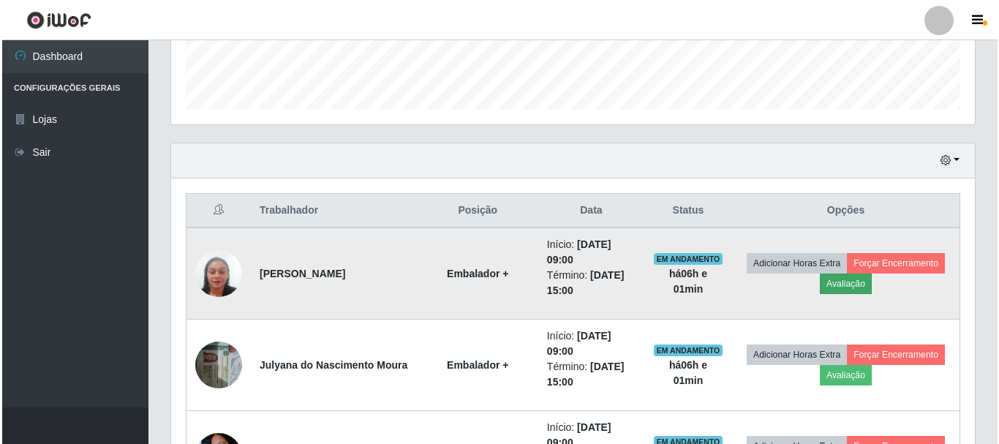
scroll to position [304, 797]
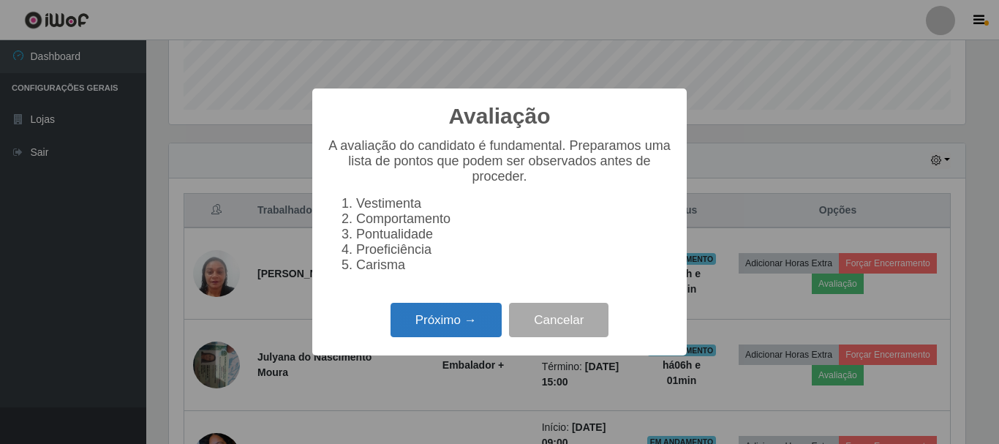
click at [482, 326] on button "Próximo →" at bounding box center [446, 320] width 111 height 34
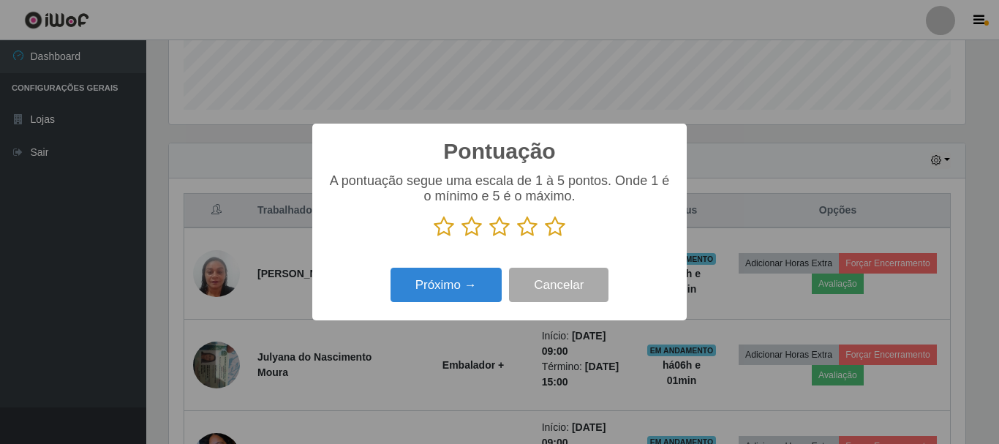
scroll to position [731158, 730665]
drag, startPoint x: 551, startPoint y: 228, endPoint x: 473, endPoint y: 282, distance: 94.6
click at [549, 228] on icon at bounding box center [555, 227] width 20 height 22
click at [545, 238] on input "radio" at bounding box center [545, 238] width 0 height 0
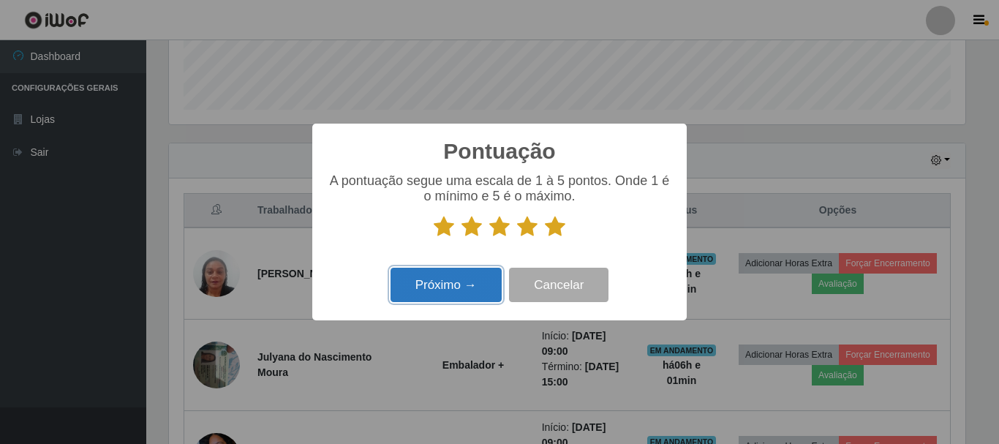
click at [428, 290] on button "Próximo →" at bounding box center [446, 285] width 111 height 34
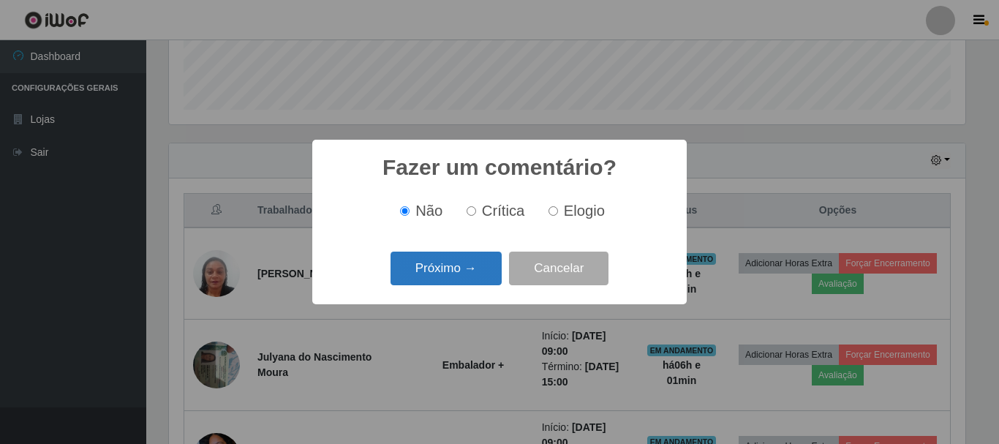
click at [434, 267] on button "Próximo →" at bounding box center [446, 269] width 111 height 34
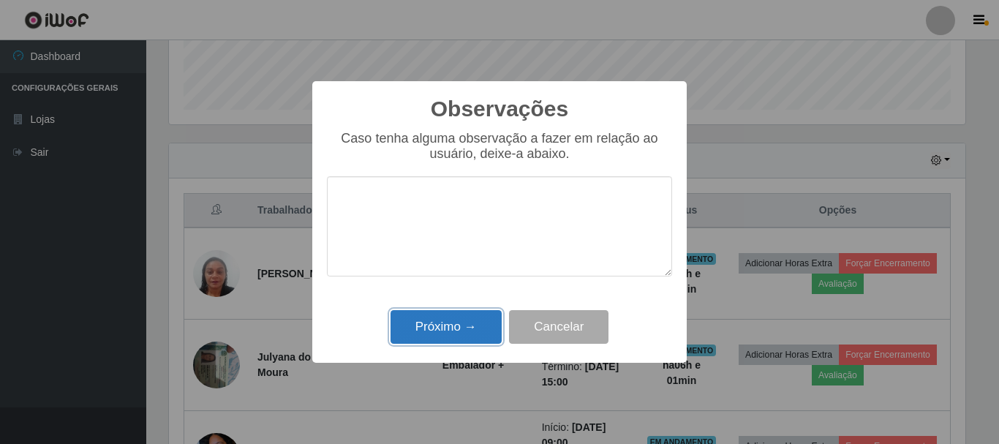
click at [478, 322] on button "Próximo →" at bounding box center [446, 327] width 111 height 34
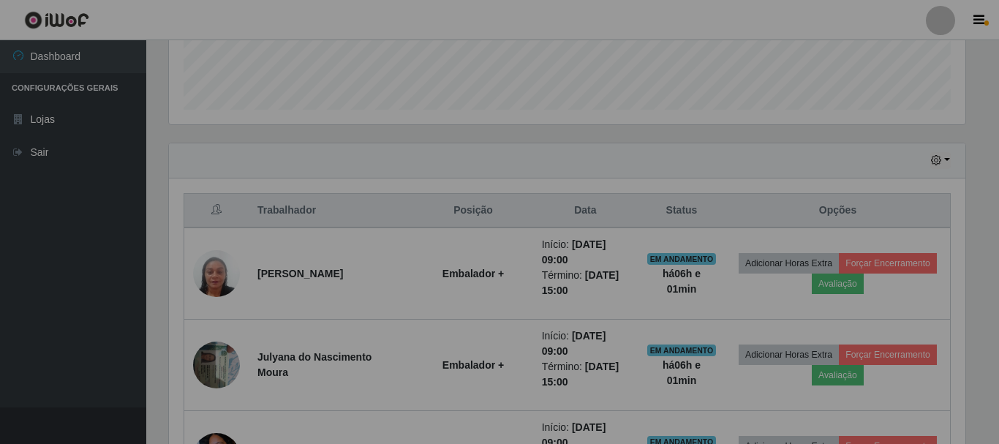
scroll to position [304, 804]
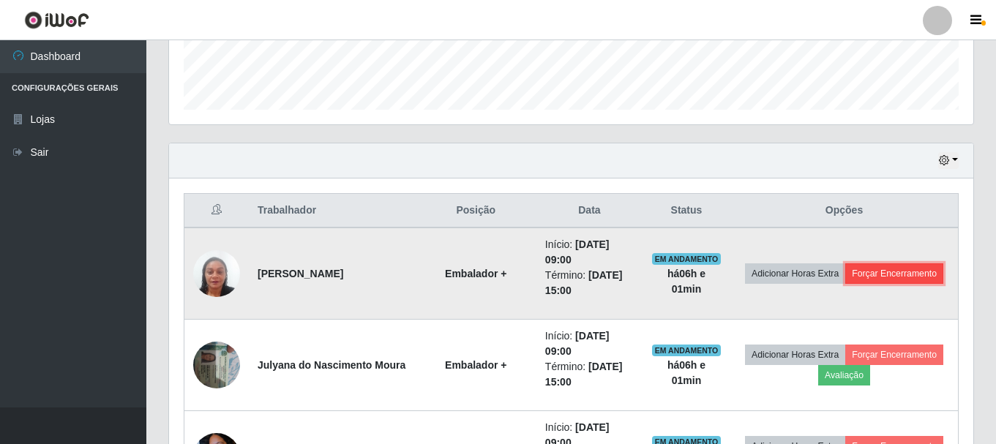
click at [845, 284] on button "Forçar Encerramento" at bounding box center [894, 273] width 98 height 20
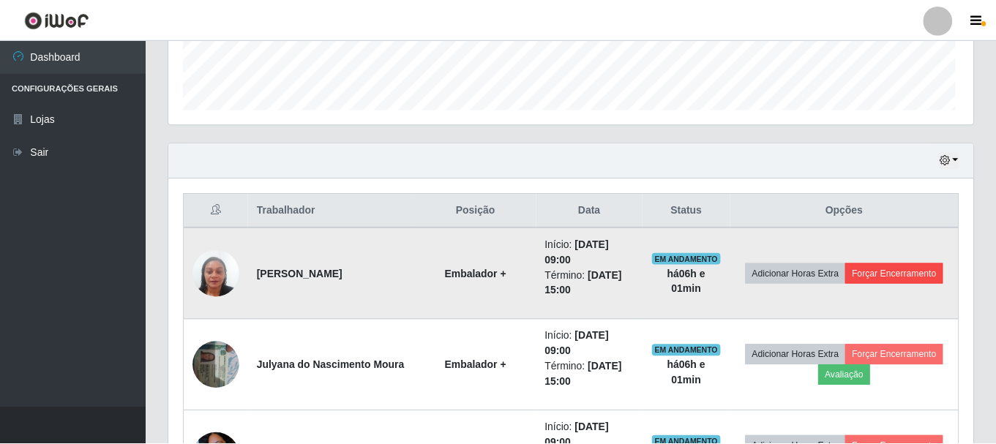
scroll to position [304, 797]
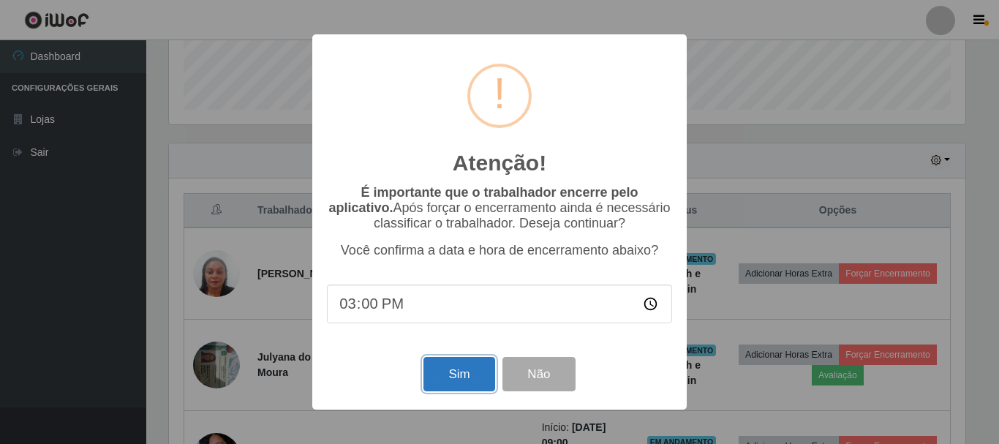
click at [462, 381] on button "Sim" at bounding box center [459, 374] width 71 height 34
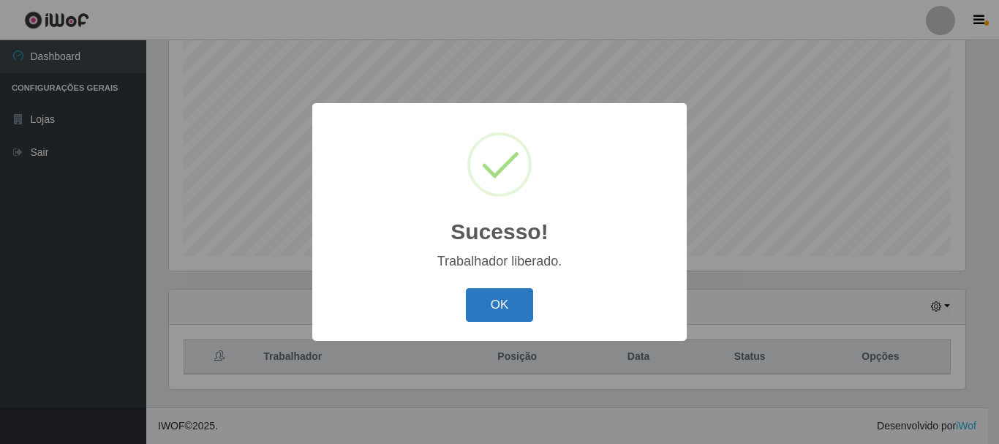
click at [510, 301] on button "OK" at bounding box center [500, 305] width 68 height 34
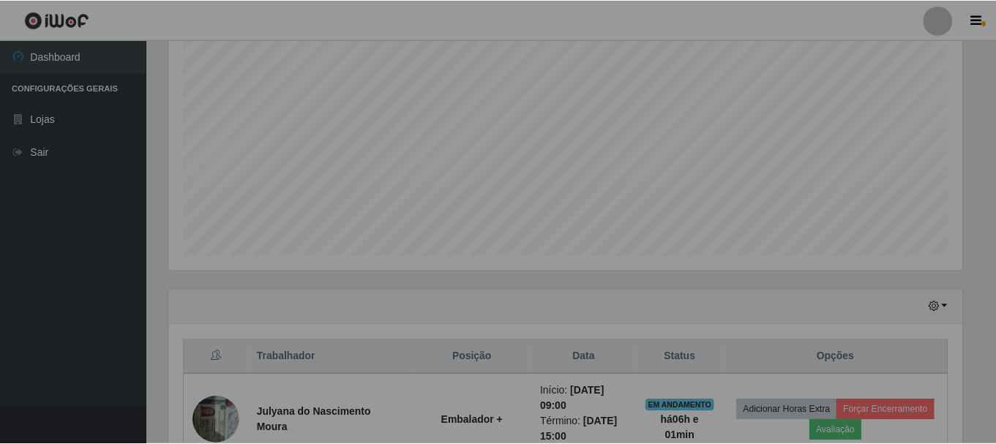
scroll to position [0, 0]
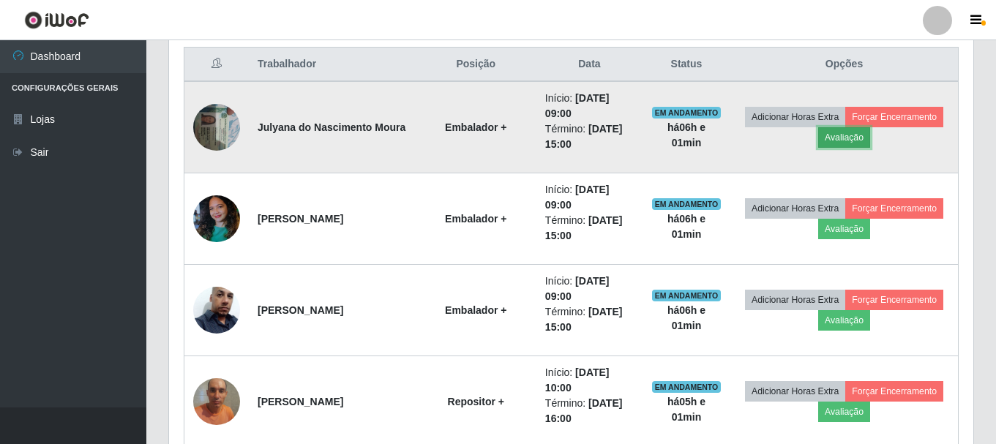
click at [870, 140] on button "Avaliação" at bounding box center [844, 137] width 52 height 20
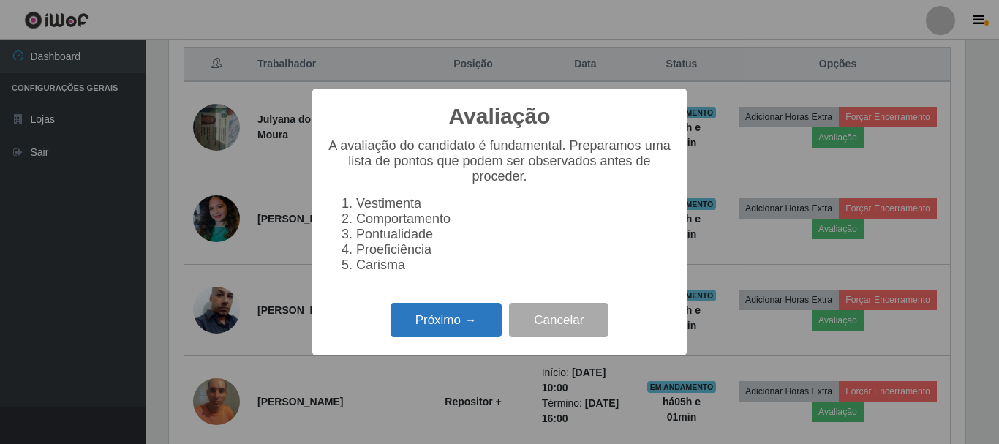
click at [441, 332] on button "Próximo →" at bounding box center [446, 320] width 111 height 34
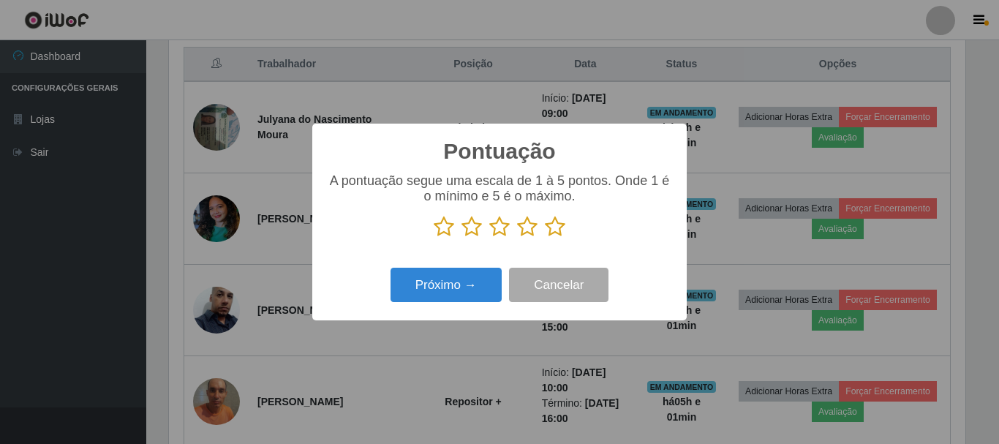
click at [547, 225] on icon at bounding box center [555, 227] width 20 height 22
click at [545, 238] on input "radio" at bounding box center [545, 238] width 0 height 0
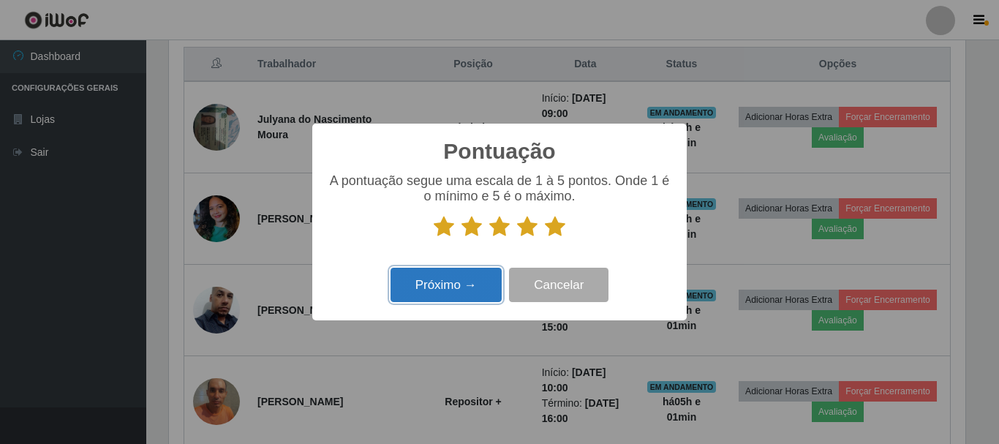
click at [450, 285] on button "Próximo →" at bounding box center [446, 285] width 111 height 34
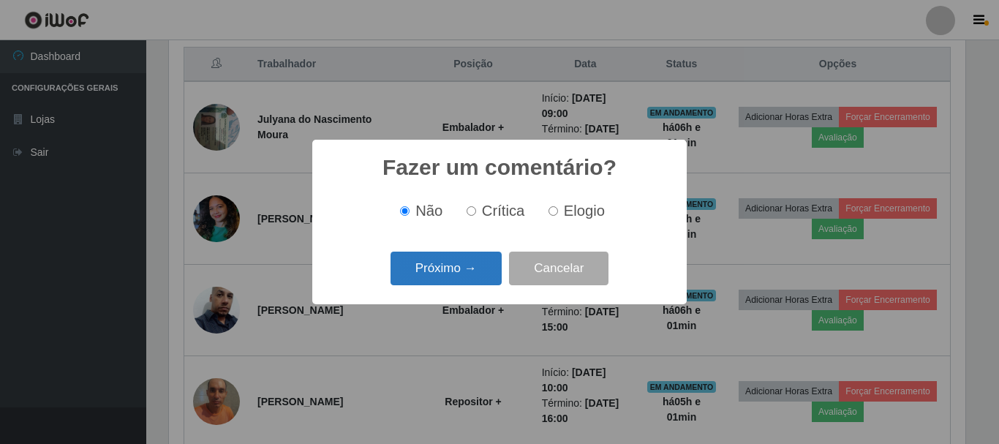
click at [454, 270] on button "Próximo →" at bounding box center [446, 269] width 111 height 34
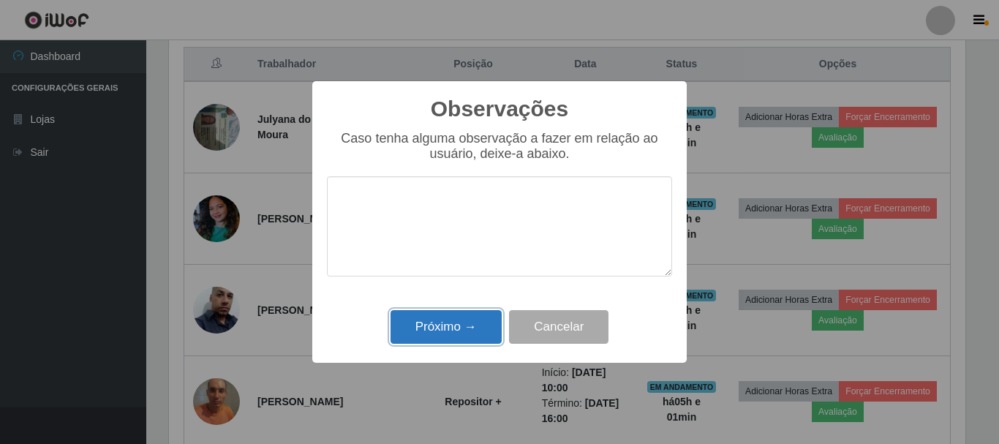
drag, startPoint x: 447, startPoint y: 326, endPoint x: 457, endPoint y: 323, distance: 10.5
click at [448, 326] on button "Próximo →" at bounding box center [446, 327] width 111 height 34
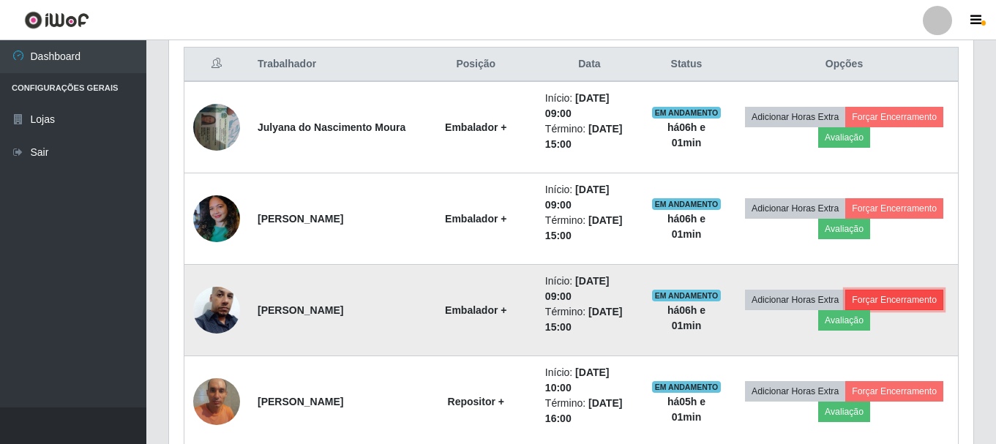
click at [845, 310] on button "Forçar Encerramento" at bounding box center [894, 300] width 98 height 20
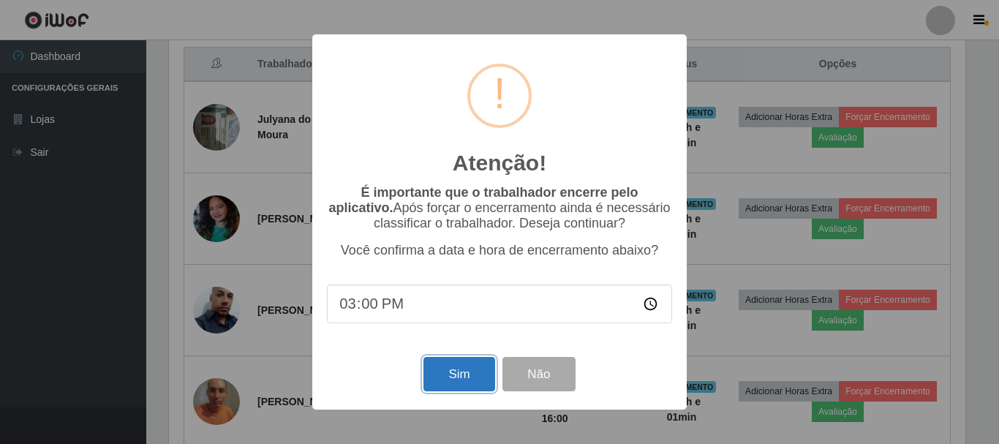
click at [455, 380] on button "Sim" at bounding box center [459, 374] width 71 height 34
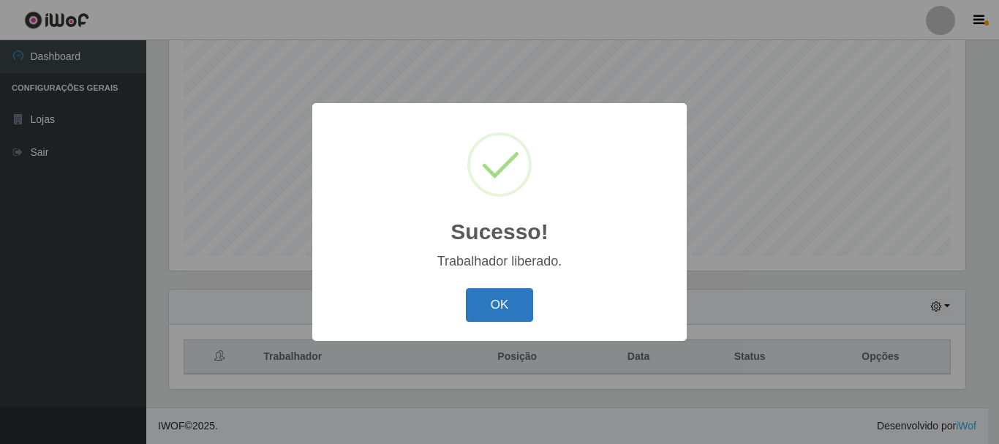
click at [506, 309] on button "OK" at bounding box center [500, 305] width 68 height 34
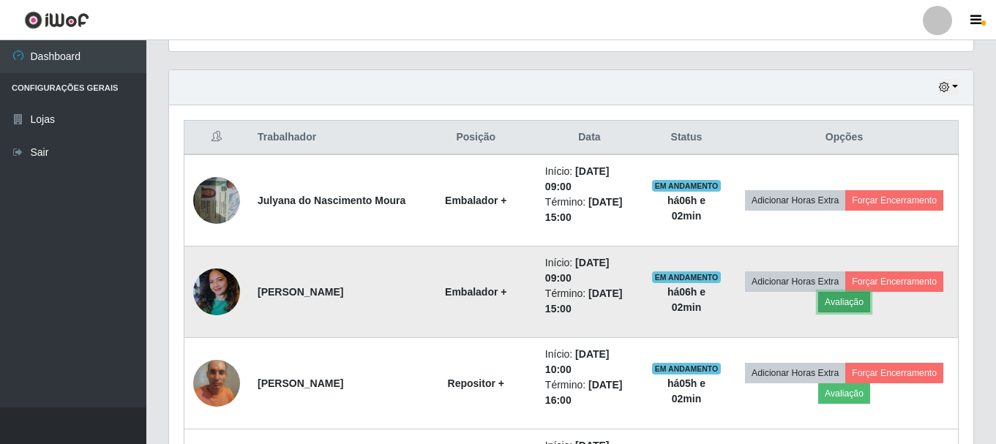
click at [870, 307] on button "Avaliação" at bounding box center [844, 302] width 52 height 20
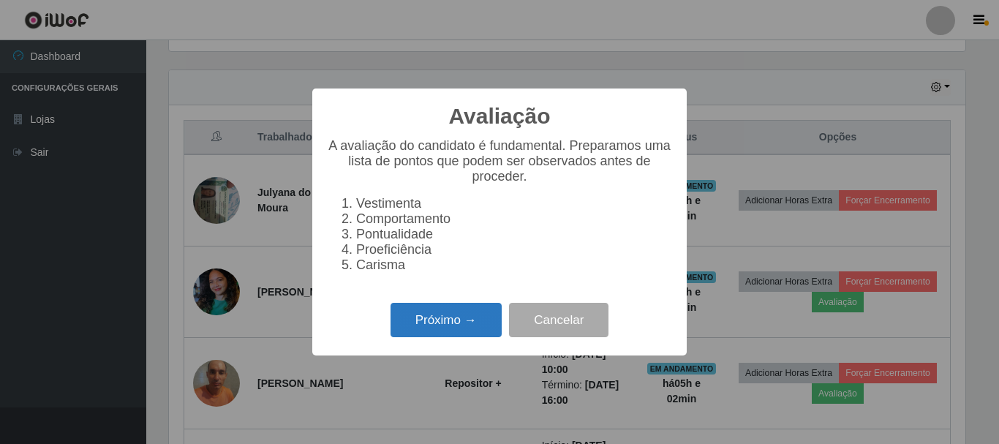
click at [437, 325] on button "Próximo →" at bounding box center [446, 320] width 111 height 34
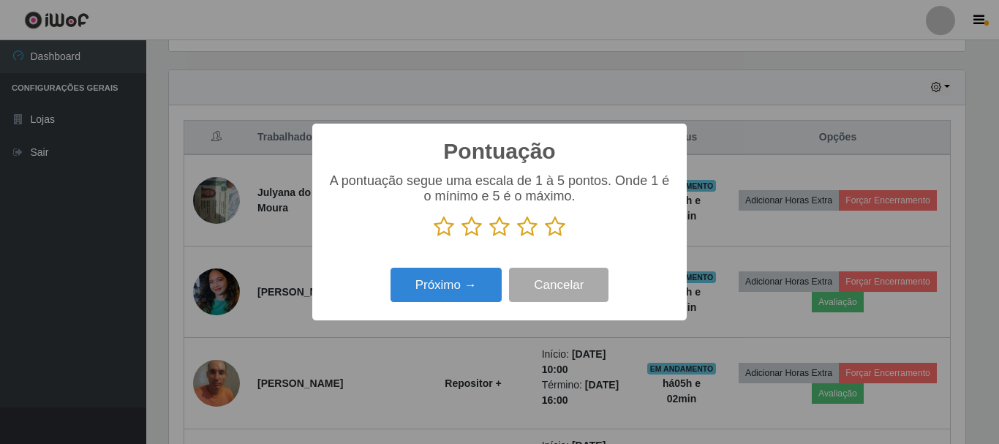
click at [555, 236] on icon at bounding box center [555, 227] width 20 height 22
click at [545, 238] on input "radio" at bounding box center [545, 238] width 0 height 0
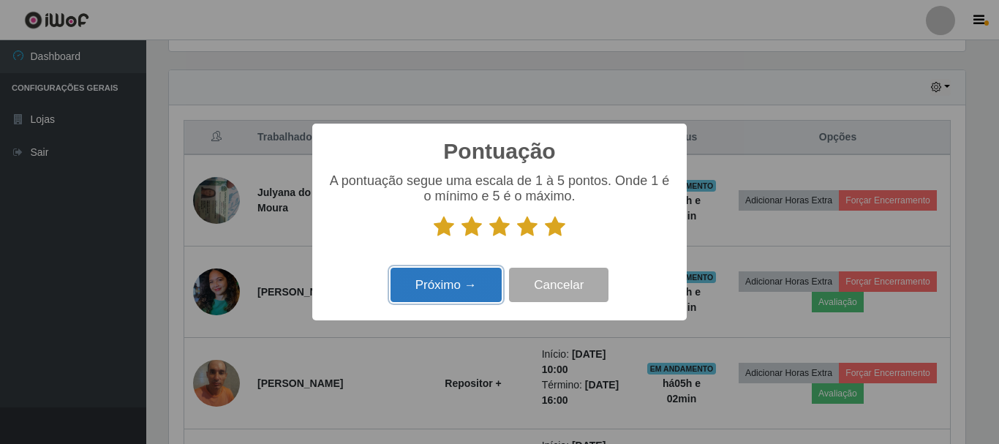
click at [454, 293] on button "Próximo →" at bounding box center [446, 285] width 111 height 34
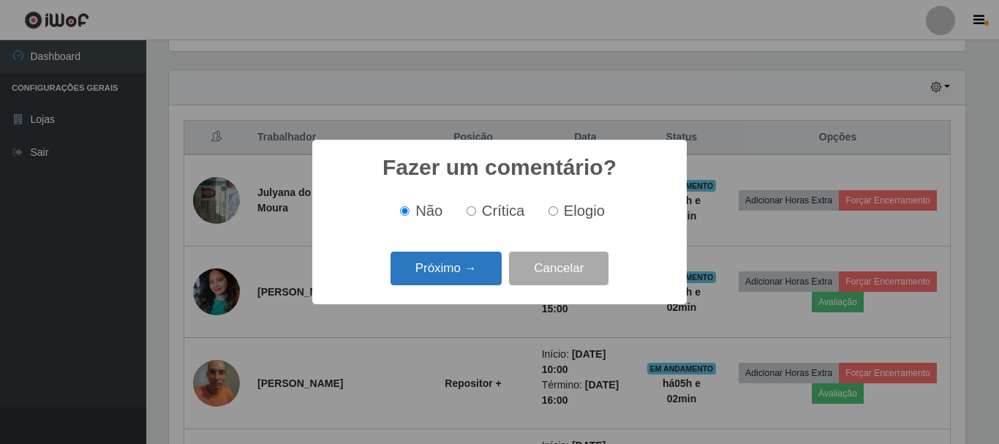
click at [462, 278] on button "Próximo →" at bounding box center [446, 269] width 111 height 34
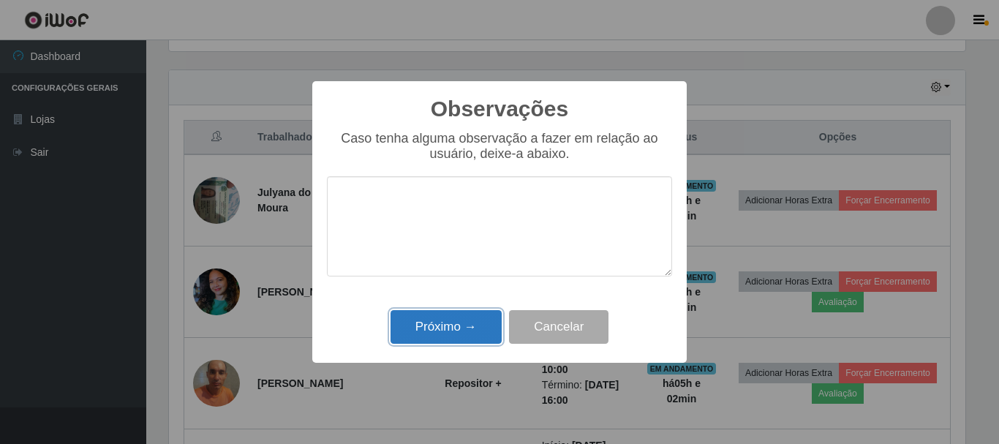
click at [464, 331] on button "Próximo →" at bounding box center [446, 327] width 111 height 34
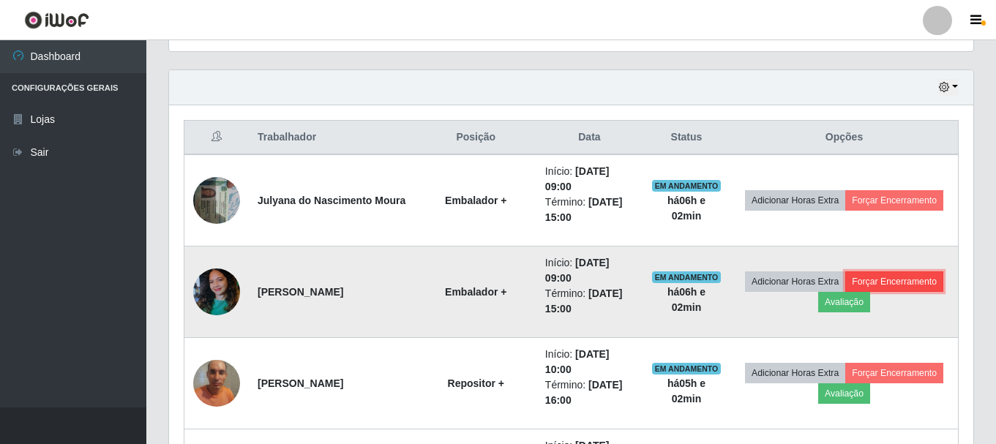
click at [845, 292] on button "Forçar Encerramento" at bounding box center [894, 281] width 98 height 20
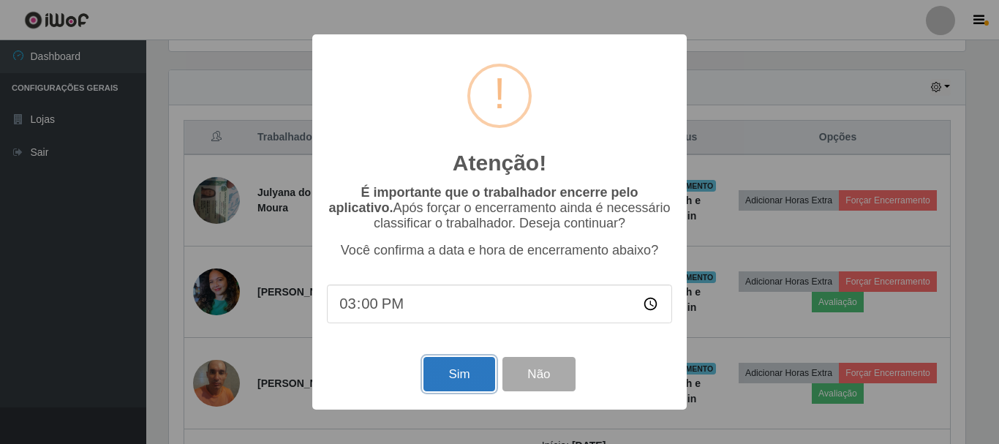
click at [467, 369] on button "Sim" at bounding box center [459, 374] width 71 height 34
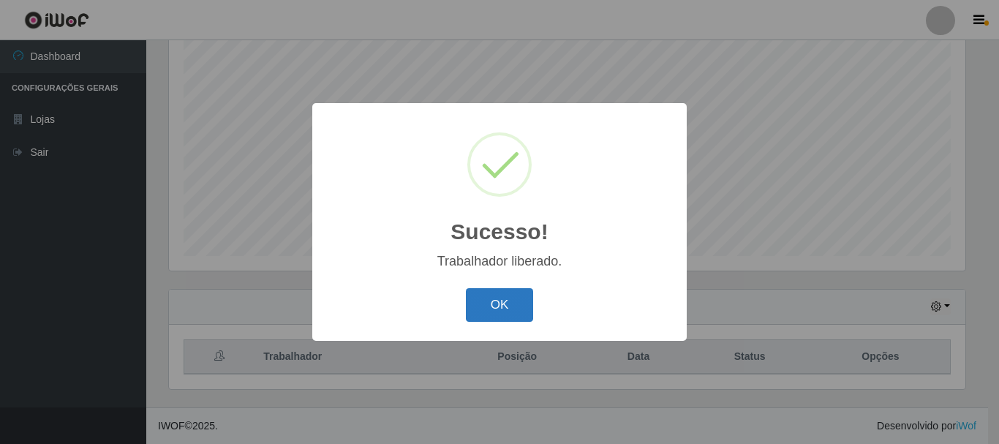
click at [500, 305] on button "OK" at bounding box center [500, 305] width 68 height 34
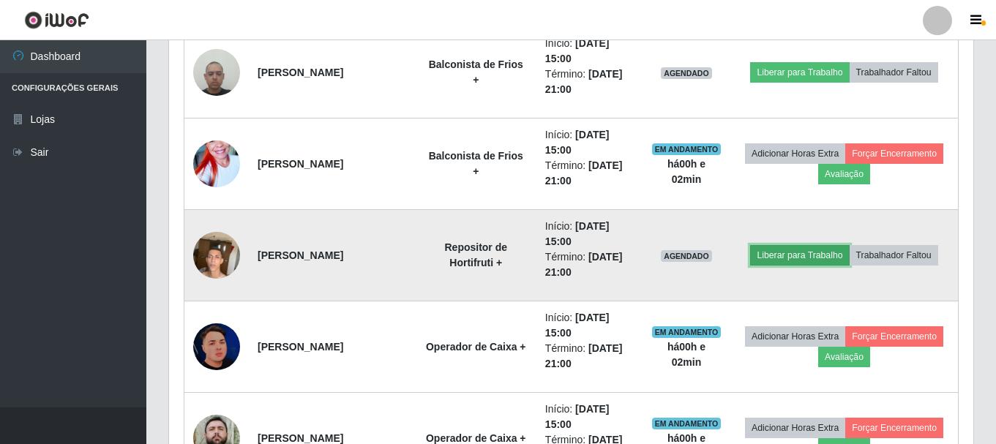
click at [805, 258] on button "Liberar para Trabalho" at bounding box center [799, 255] width 99 height 20
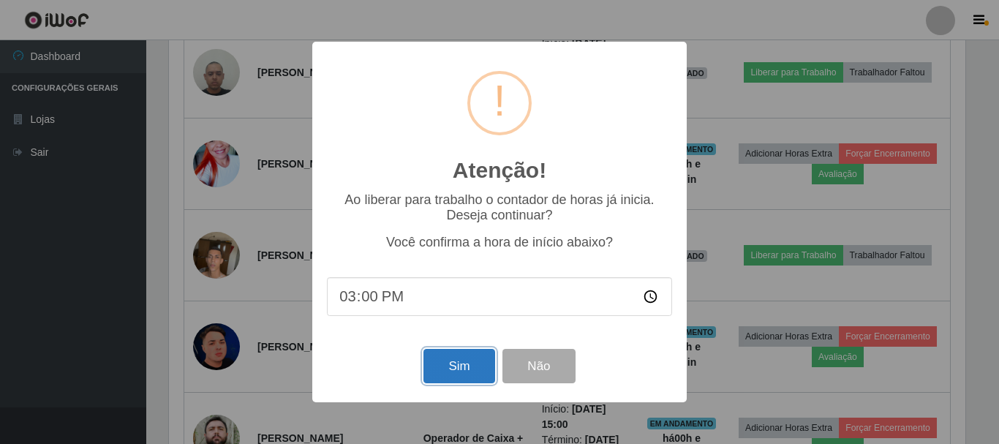
click at [476, 375] on button "Sim" at bounding box center [459, 366] width 71 height 34
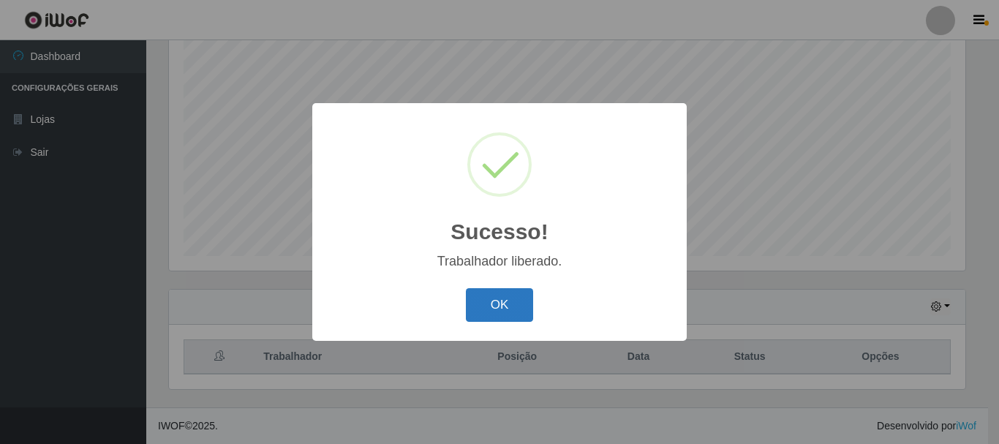
click at [500, 302] on button "OK" at bounding box center [500, 305] width 68 height 34
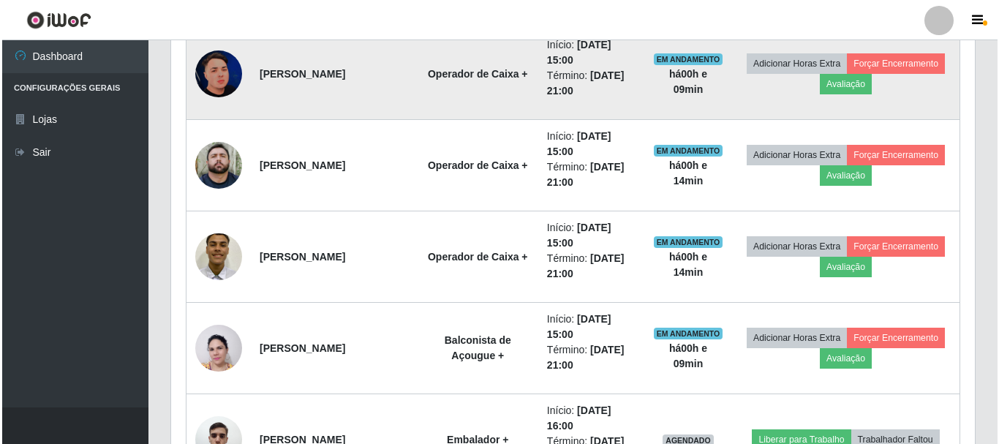
scroll to position [1657, 0]
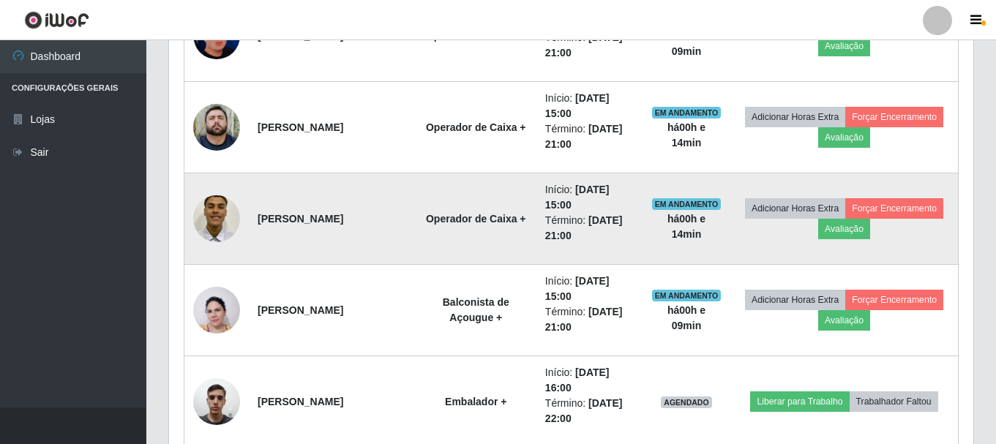
click at [200, 223] on img at bounding box center [216, 218] width 47 height 62
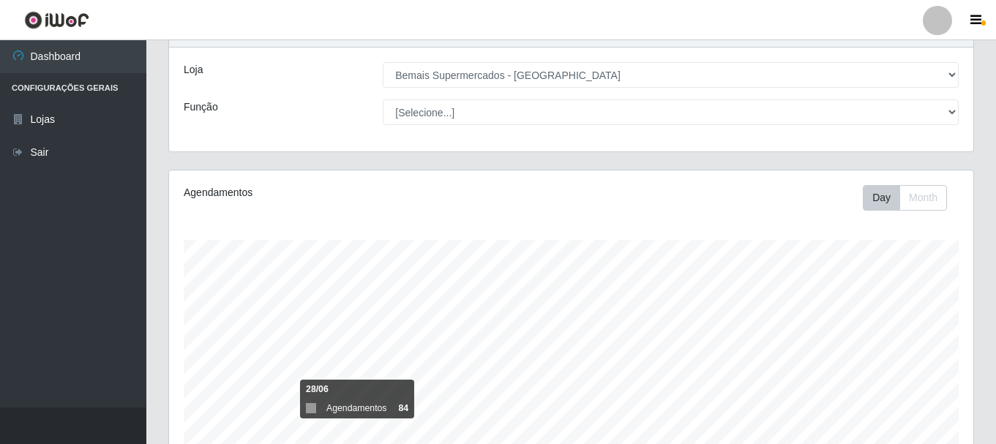
scroll to position [0, 0]
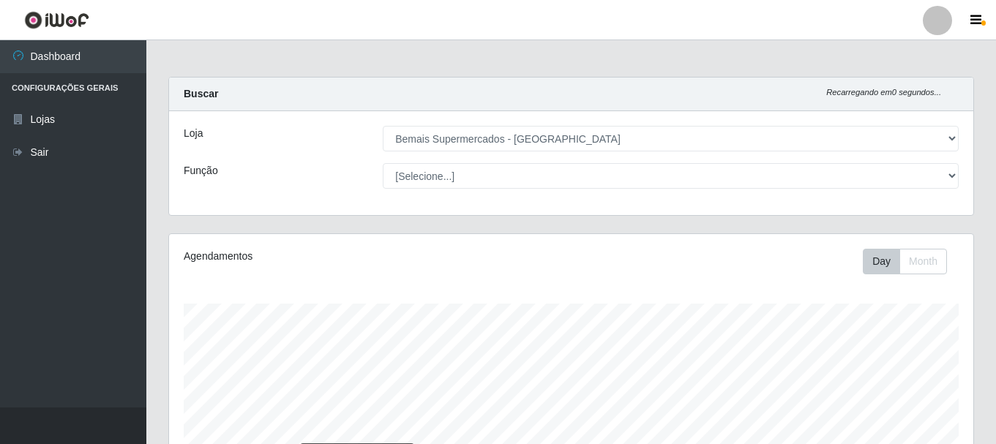
click at [626, 287] on div "Agendamentos Day Month 28/06 Agendamentos 84" at bounding box center [571, 386] width 804 height 304
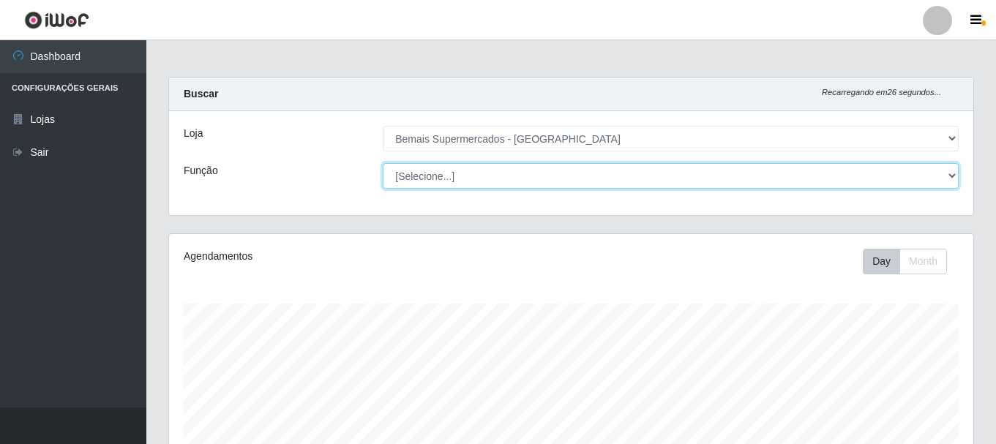
click at [492, 172] on select "[Selecione...] ASG ASG + ASG ++ Auxiliar de Depósito Auxiliar de Depósito + Aux…" at bounding box center [671, 176] width 576 height 26
click at [383, 163] on select "[Selecione...] ASG ASG + ASG ++ Auxiliar de Depósito Auxiliar de Depósito + Aux…" at bounding box center [671, 176] width 576 height 26
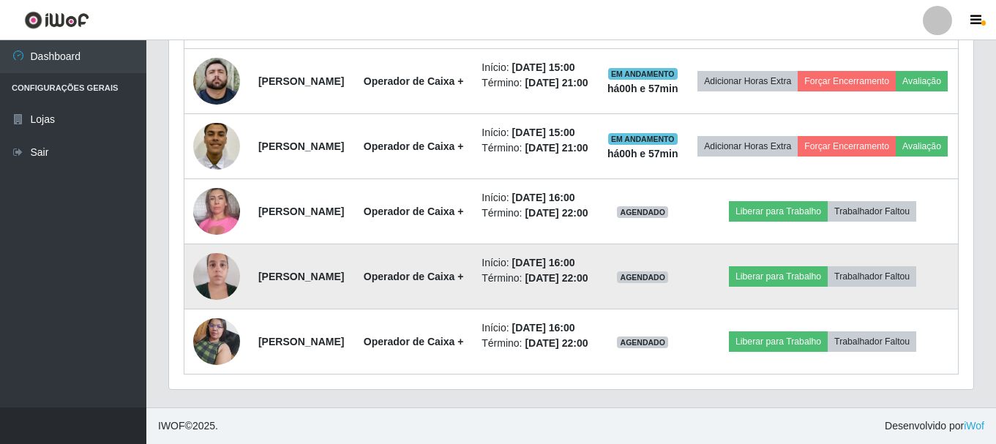
scroll to position [907, 0]
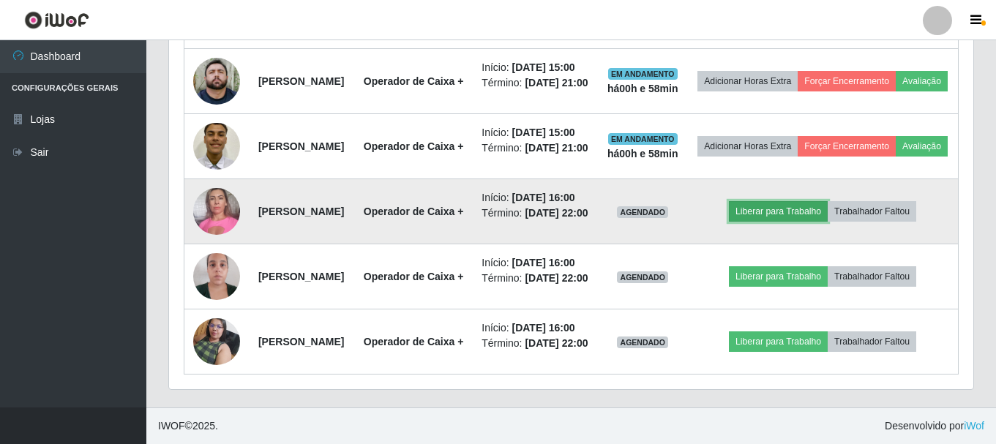
click at [767, 201] on button "Liberar para Trabalho" at bounding box center [778, 211] width 99 height 20
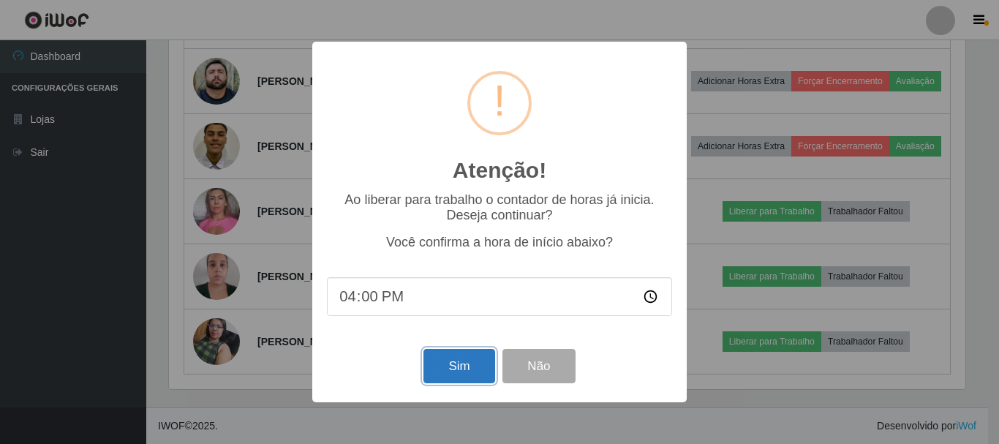
click at [451, 372] on button "Sim" at bounding box center [459, 366] width 71 height 34
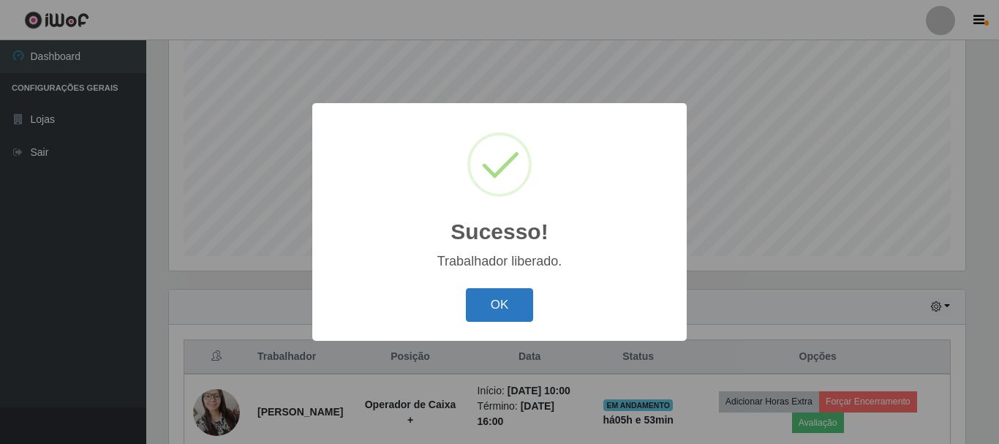
click at [494, 305] on button "OK" at bounding box center [500, 305] width 68 height 34
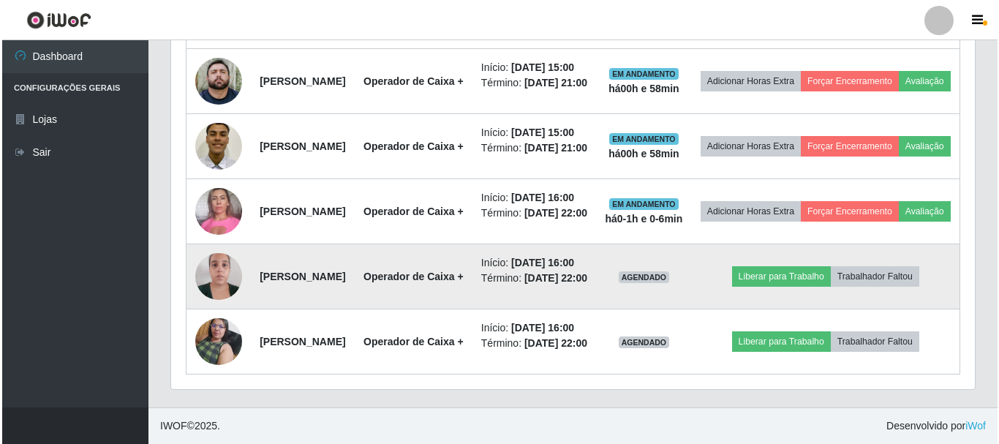
scroll to position [907, 0]
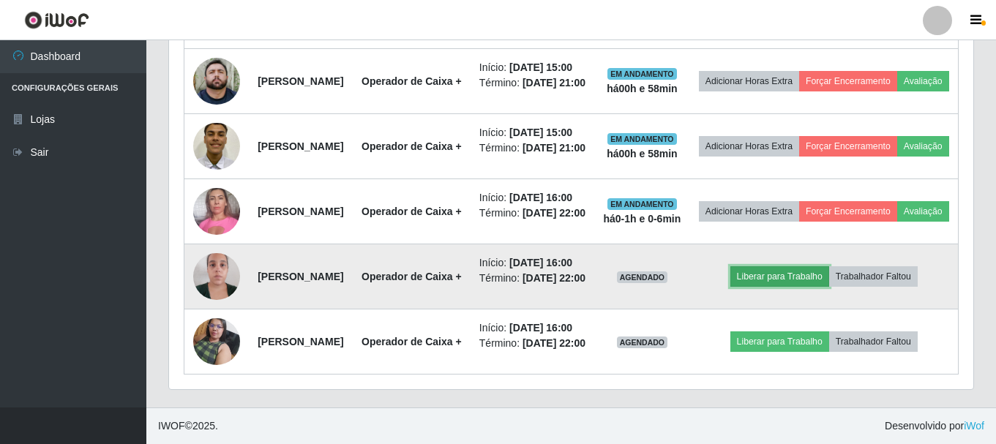
click at [793, 266] on button "Liberar para Trabalho" at bounding box center [779, 276] width 99 height 20
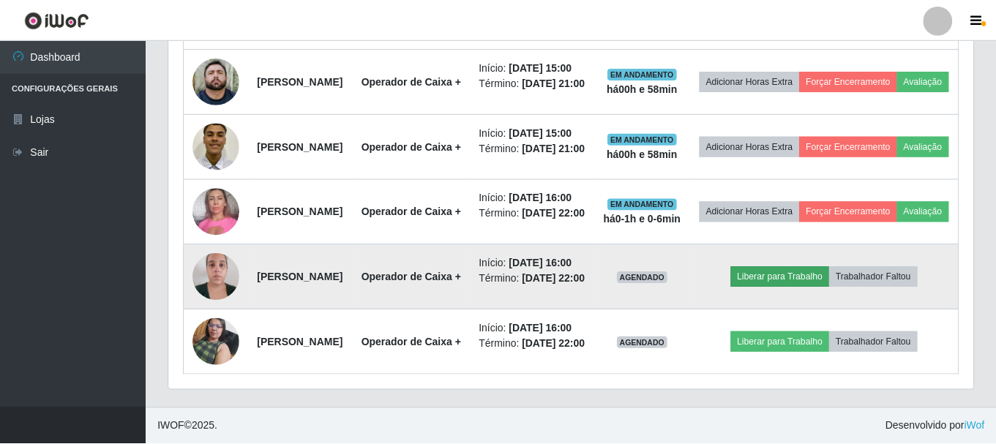
scroll to position [304, 797]
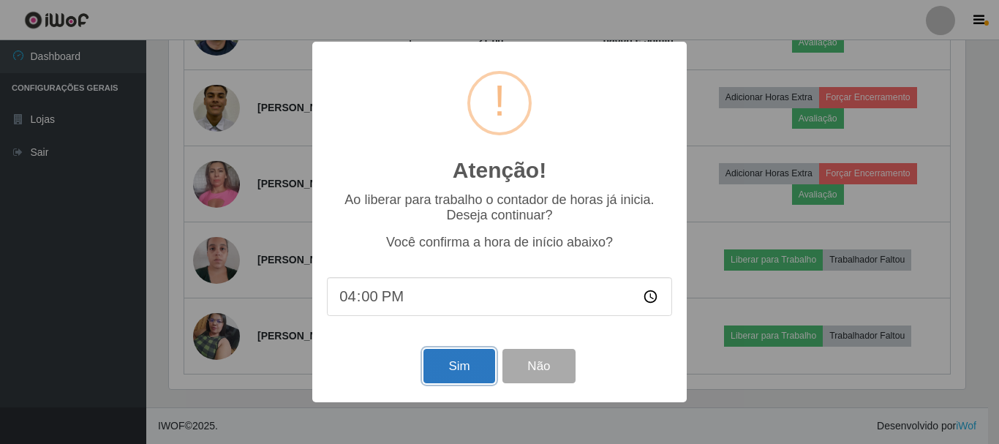
click at [452, 373] on button "Sim" at bounding box center [459, 366] width 71 height 34
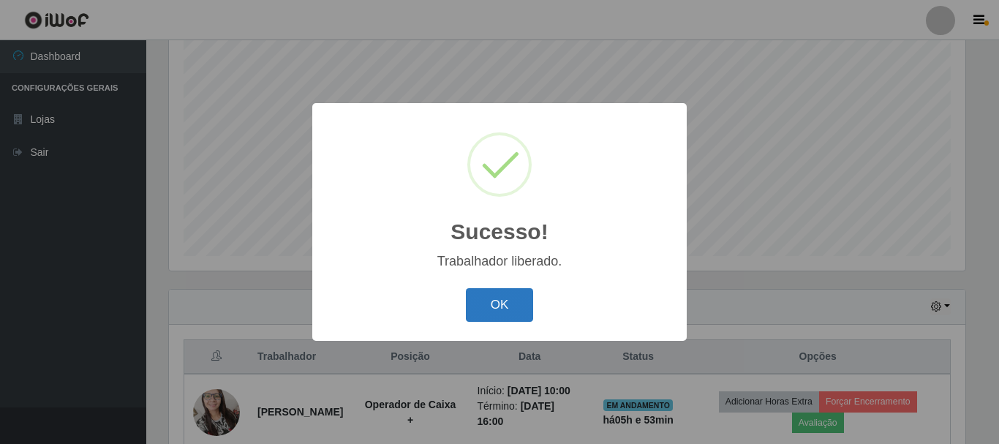
click at [494, 309] on button "OK" at bounding box center [500, 305] width 68 height 34
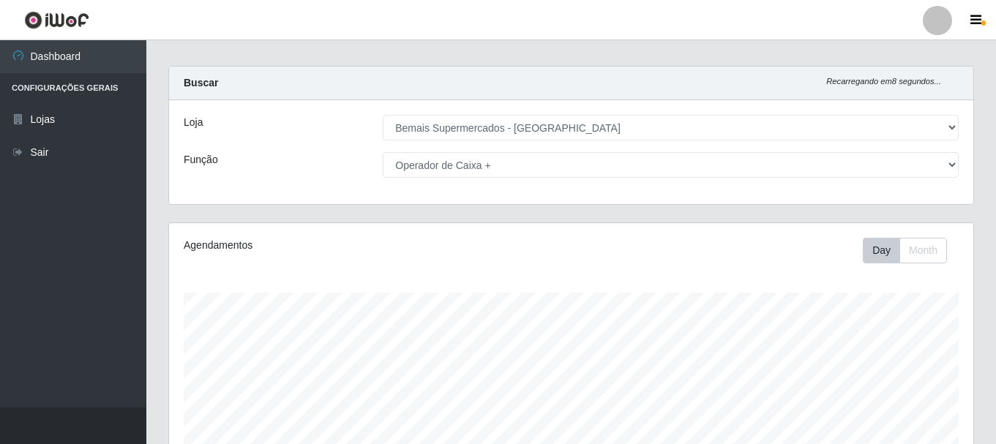
scroll to position [0, 0]
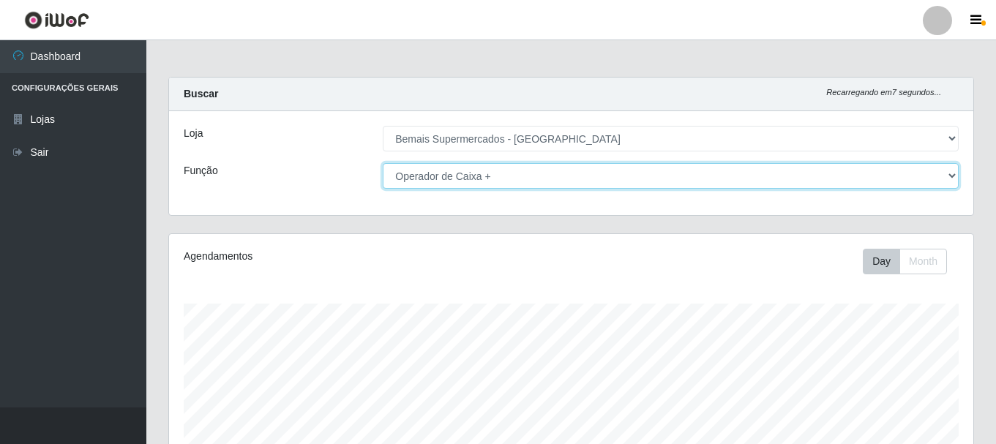
click at [454, 174] on select "[Selecione...] ASG ASG + ASG ++ Auxiliar de Depósito Auxiliar de Depósito + Aux…" at bounding box center [671, 176] width 576 height 26
click at [541, 178] on select "[Selecione...] ASG ASG + ASG ++ Auxiliar de Depósito Auxiliar de Depósito + Aux…" at bounding box center [671, 176] width 576 height 26
click at [536, 177] on select "[Selecione...] ASG ASG + ASG ++ Auxiliar de Depósito Auxiliar de Depósito + Aux…" at bounding box center [671, 176] width 576 height 26
select select "[Selecione...]"
click at [383, 163] on select "[Selecione...] ASG ASG + ASG ++ Auxiliar de Depósito Auxiliar de Depósito + Aux…" at bounding box center [671, 176] width 576 height 26
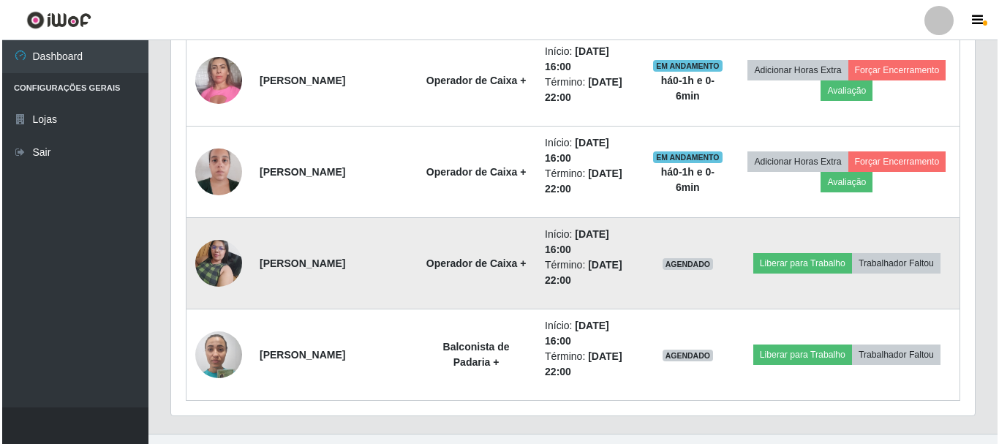
scroll to position [2370, 0]
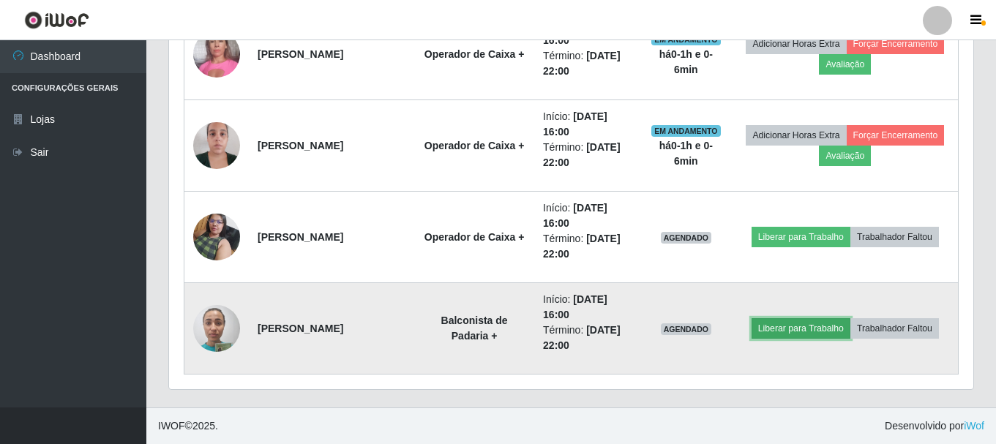
click at [848, 318] on button "Liberar para Trabalho" at bounding box center [800, 328] width 99 height 20
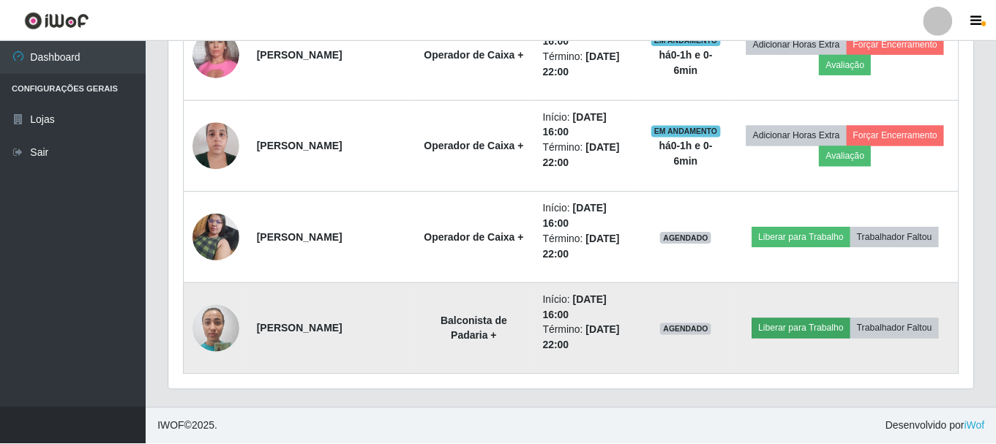
scroll to position [304, 797]
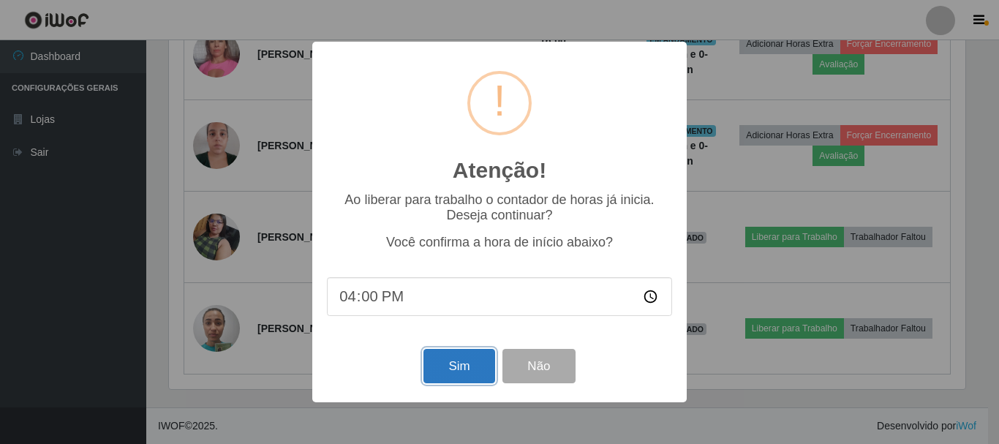
click at [468, 372] on button "Sim" at bounding box center [459, 366] width 71 height 34
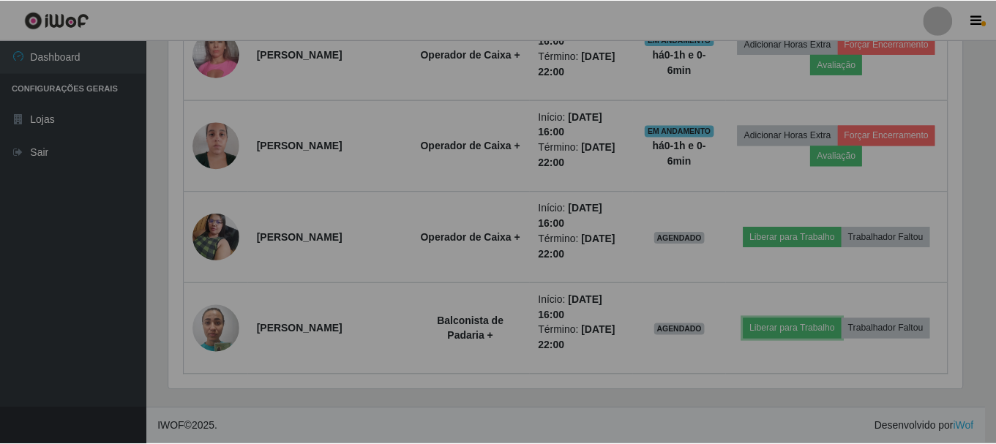
scroll to position [731158, 730658]
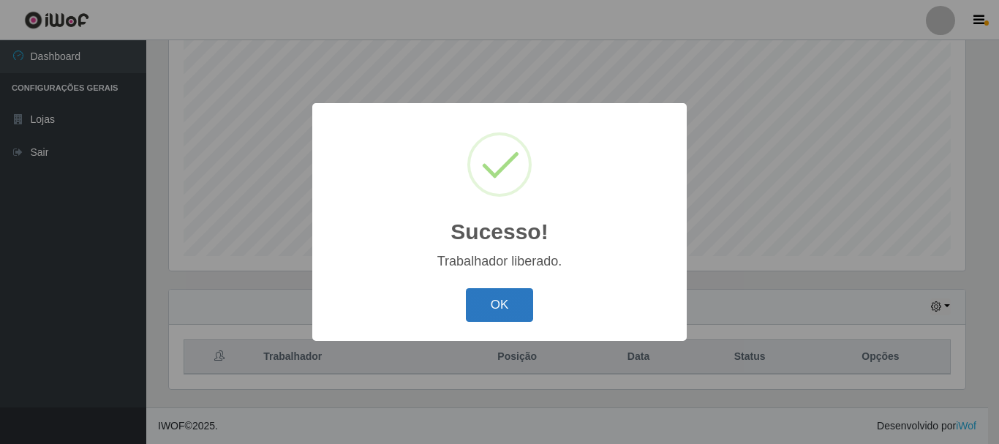
click at [501, 296] on button "OK" at bounding box center [500, 305] width 68 height 34
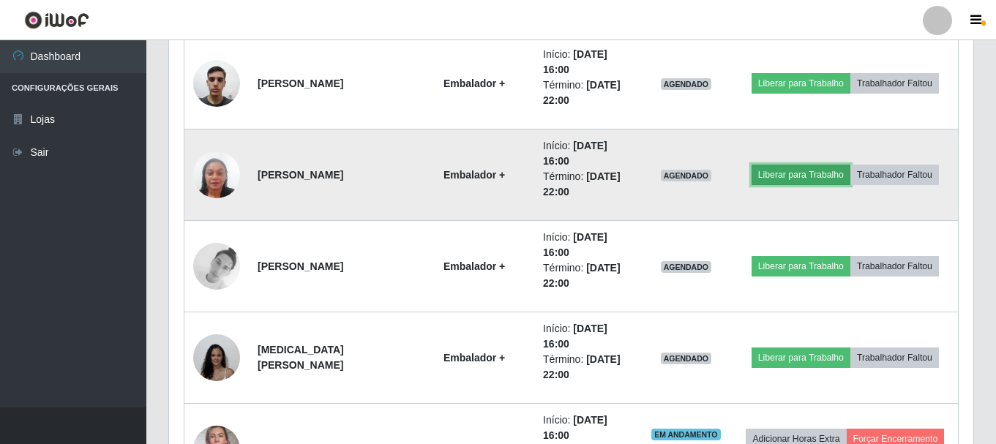
click at [827, 165] on button "Liberar para Trabalho" at bounding box center [800, 175] width 99 height 20
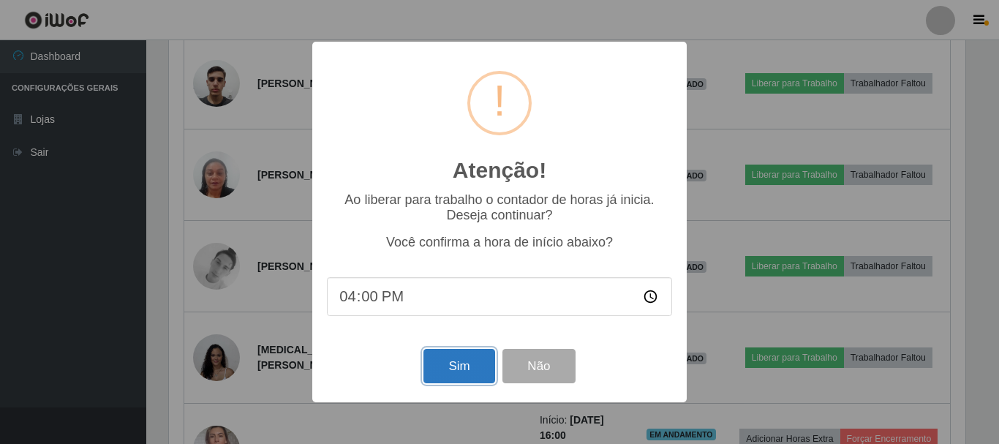
click at [443, 360] on button "Sim" at bounding box center [459, 366] width 71 height 34
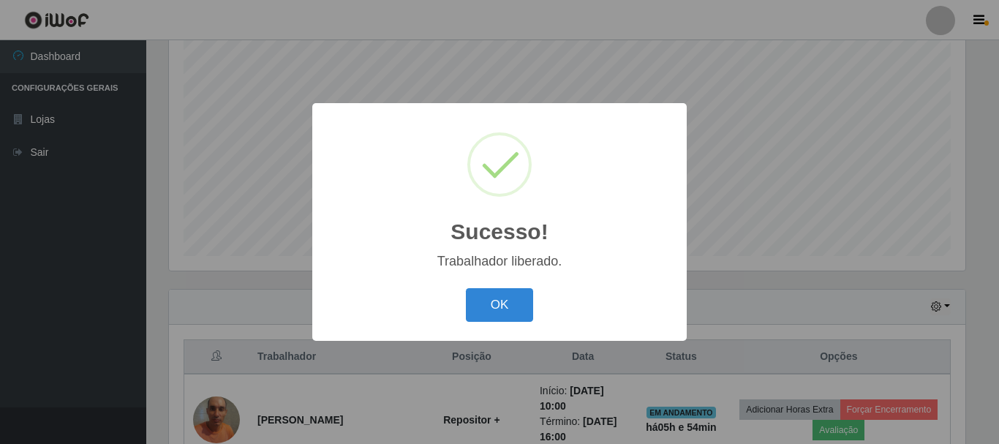
click at [478, 309] on button "OK" at bounding box center [500, 305] width 68 height 34
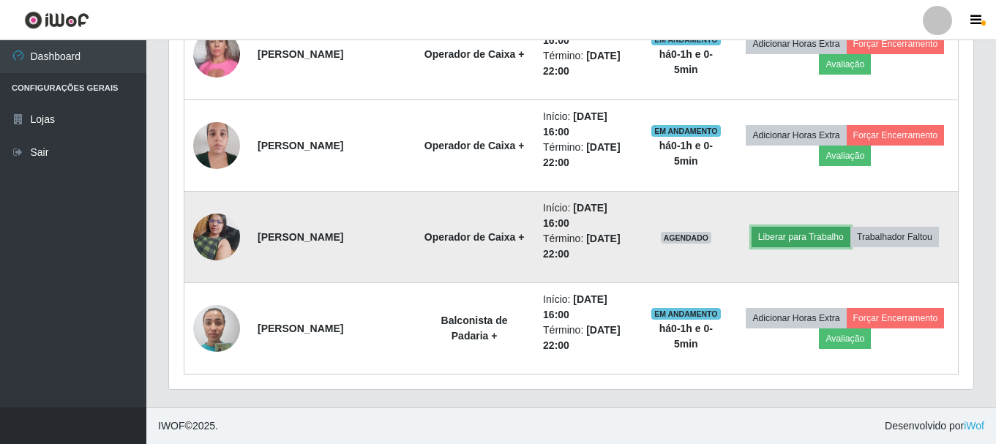
click at [850, 230] on button "Liberar para Trabalho" at bounding box center [800, 237] width 99 height 20
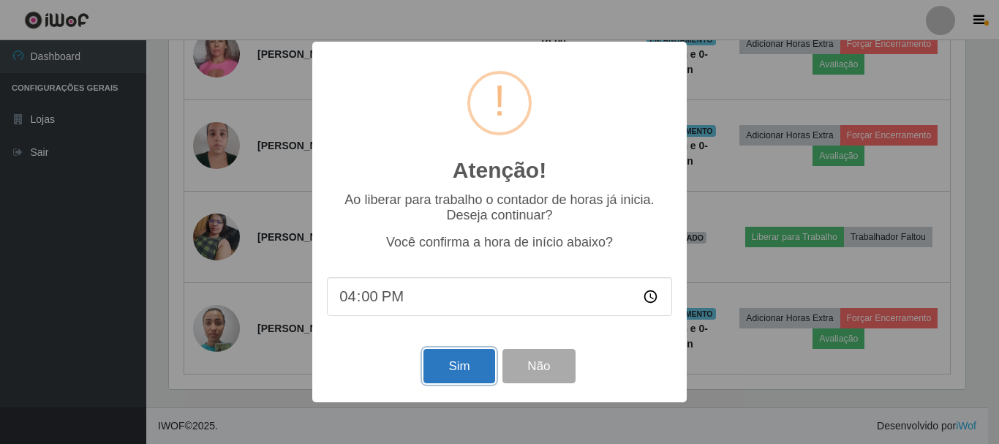
click at [462, 366] on button "Sim" at bounding box center [459, 366] width 71 height 34
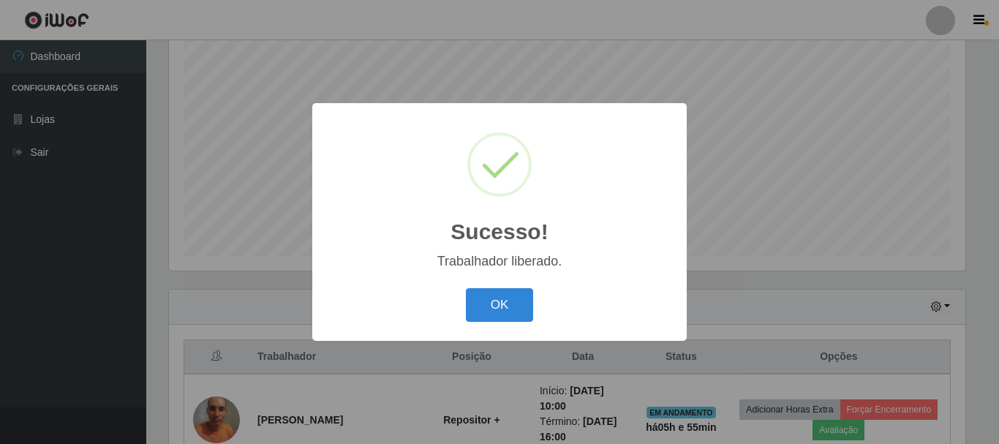
click at [466, 288] on button "OK" at bounding box center [500, 305] width 68 height 34
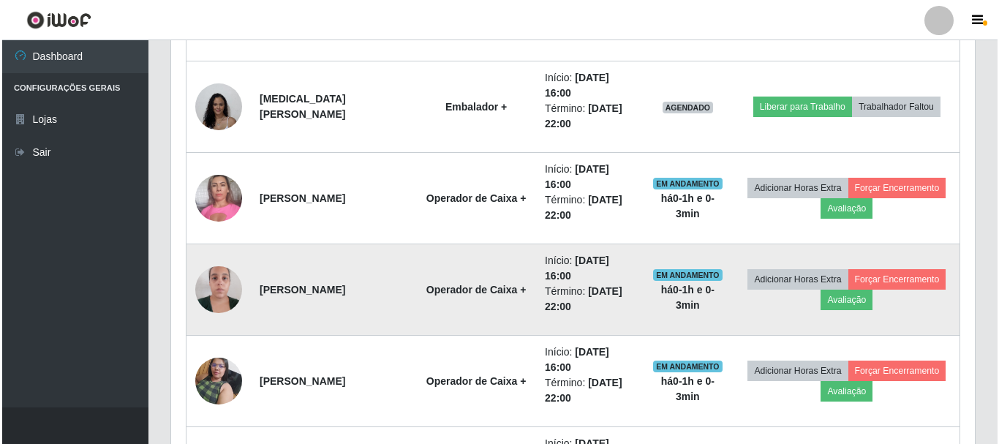
scroll to position [2150, 0]
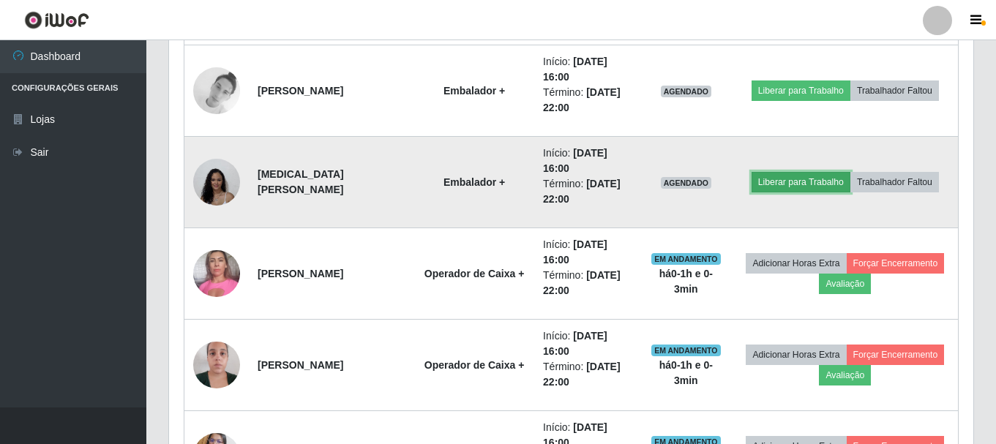
click at [822, 172] on button "Liberar para Trabalho" at bounding box center [800, 182] width 99 height 20
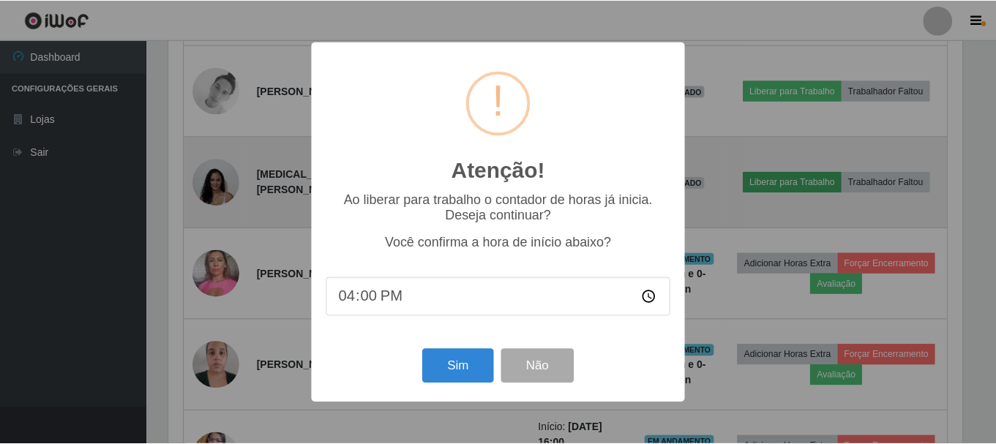
scroll to position [304, 797]
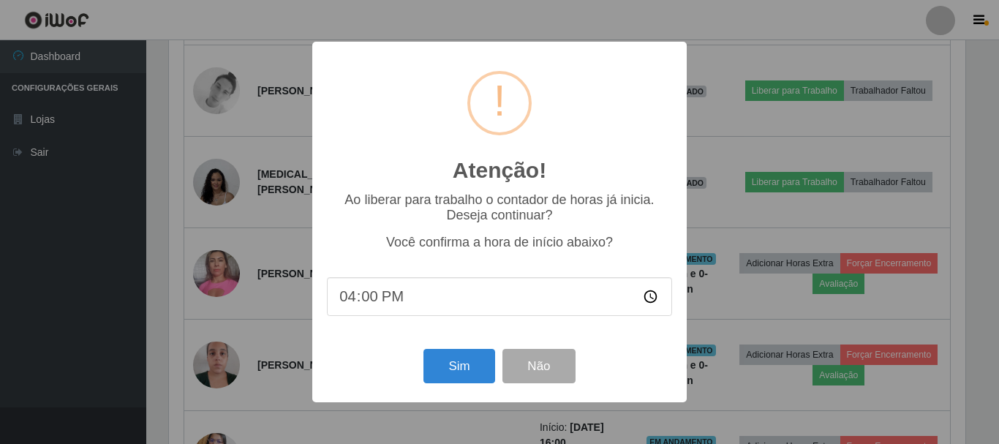
click at [755, 174] on div "Atenção! × Ao liberar para trabalho o contador de horas já inicia. Deseja conti…" at bounding box center [499, 222] width 999 height 444
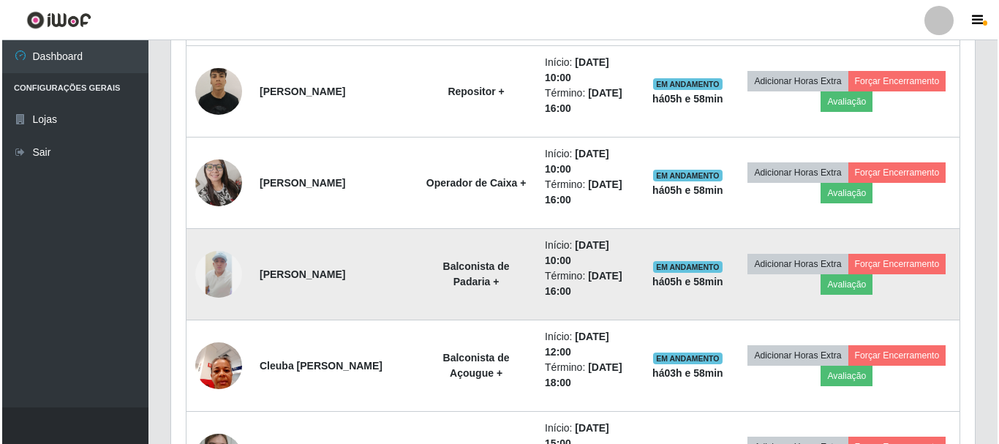
scroll to position [688, 0]
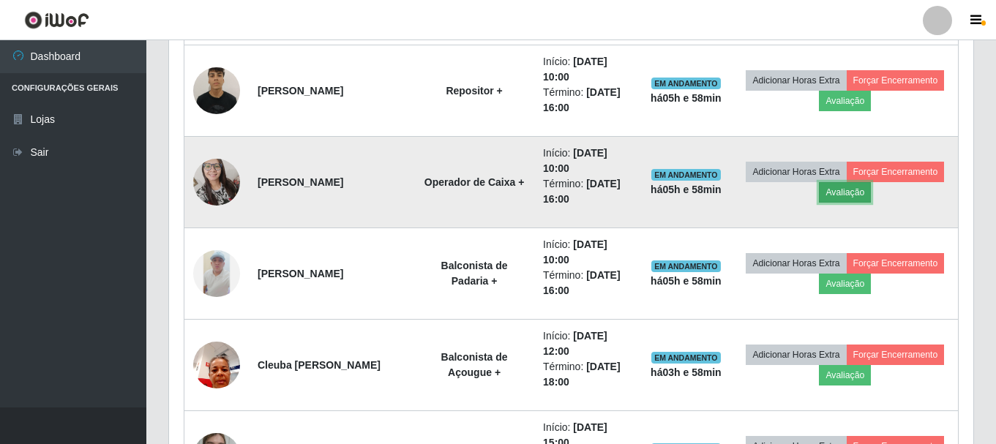
click at [870, 189] on button "Avaliação" at bounding box center [845, 192] width 52 height 20
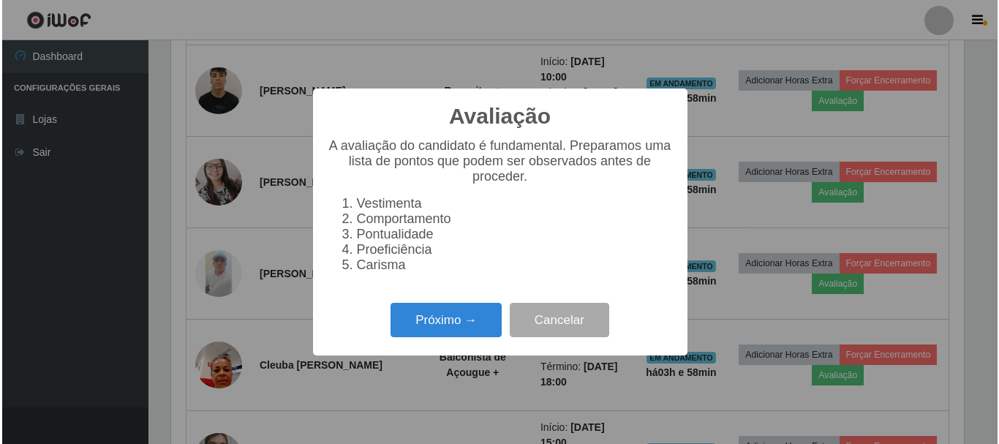
scroll to position [304, 797]
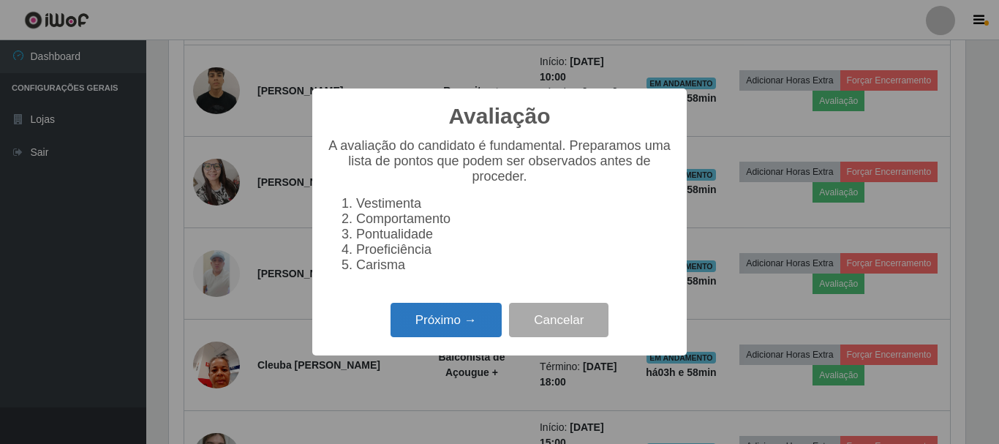
click at [488, 325] on button "Próximo →" at bounding box center [446, 320] width 111 height 34
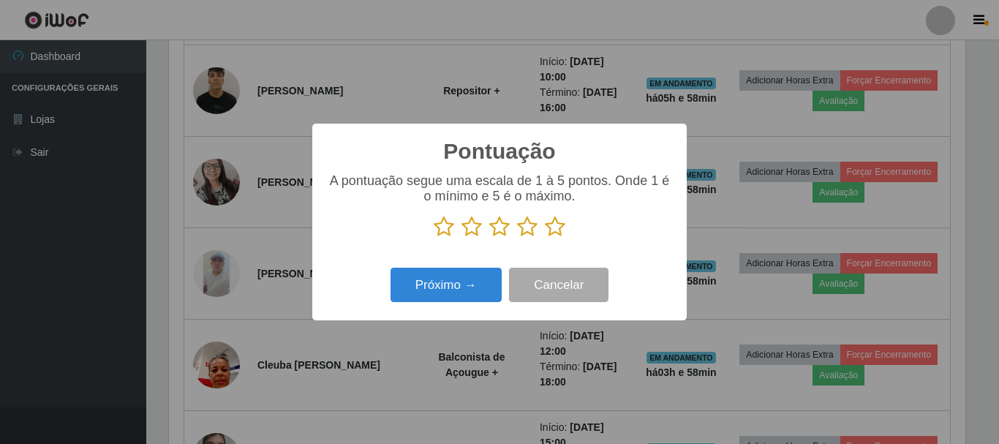
click at [552, 233] on icon at bounding box center [555, 227] width 20 height 22
click at [545, 238] on input "radio" at bounding box center [545, 238] width 0 height 0
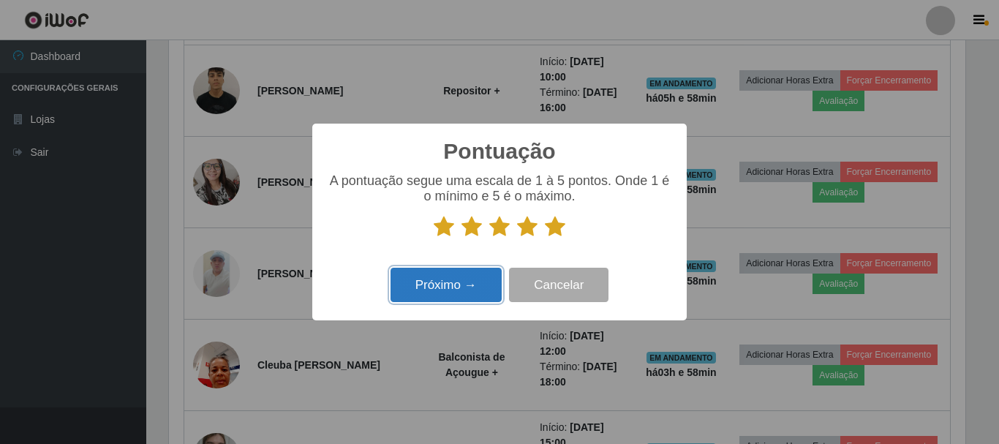
click at [447, 283] on button "Próximo →" at bounding box center [446, 285] width 111 height 34
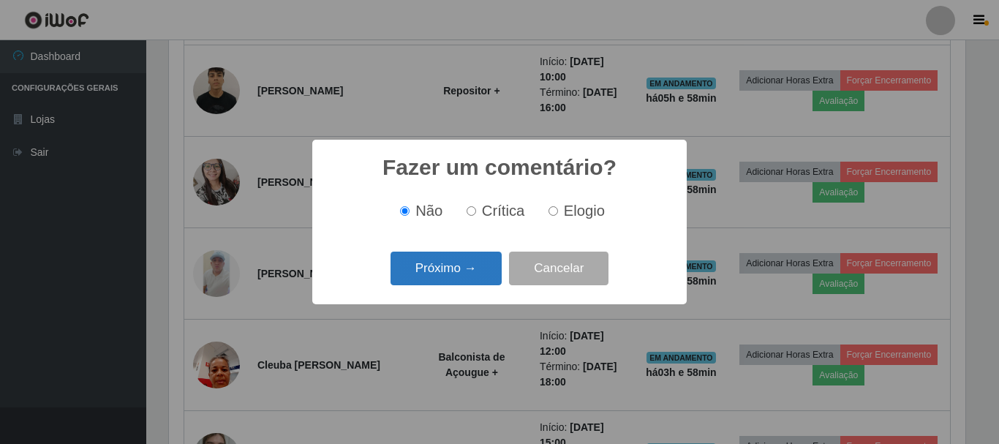
click at [460, 263] on button "Próximo →" at bounding box center [446, 269] width 111 height 34
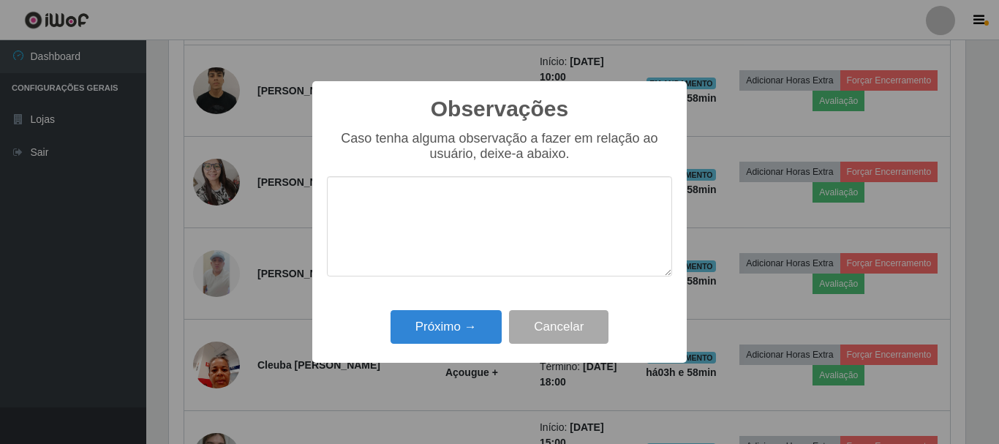
click at [476, 309] on div "Observações × Caso tenha alguma observação a fazer em relação ao usuário, deixe…" at bounding box center [499, 222] width 375 height 282
click at [462, 326] on button "Próximo →" at bounding box center [446, 327] width 111 height 34
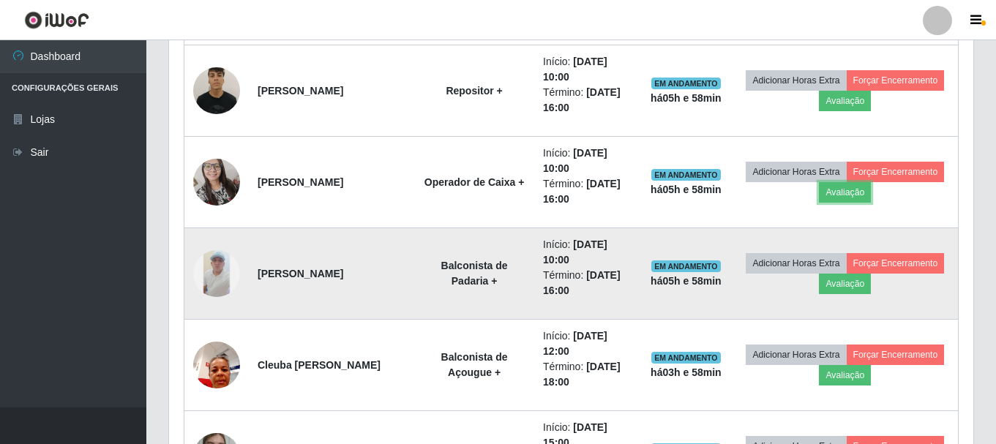
scroll to position [304, 804]
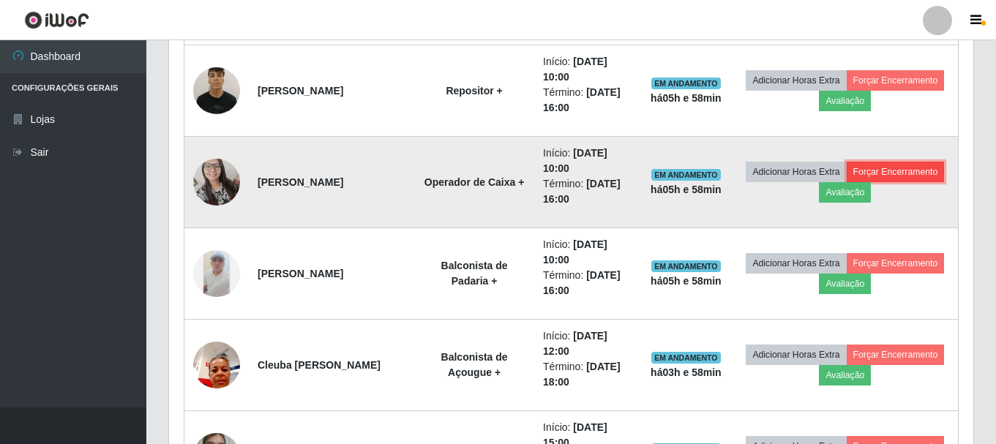
click at [846, 182] on button "Forçar Encerramento" at bounding box center [895, 172] width 98 height 20
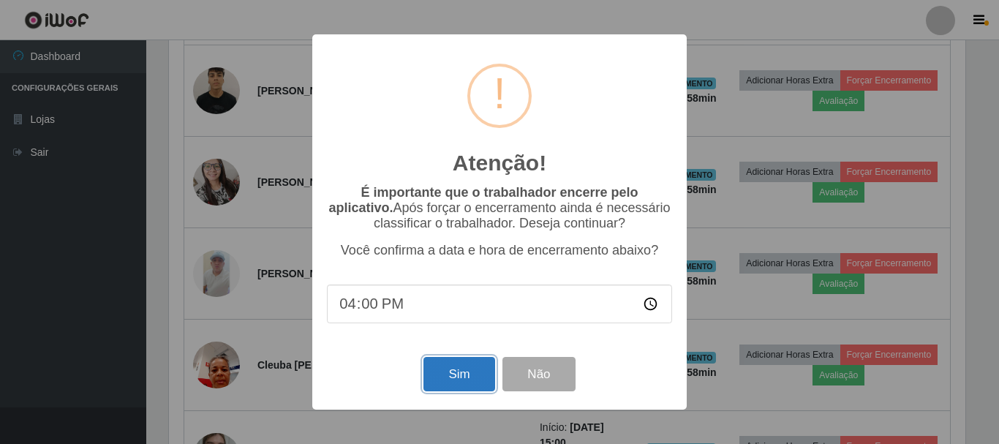
click at [465, 380] on button "Sim" at bounding box center [459, 374] width 71 height 34
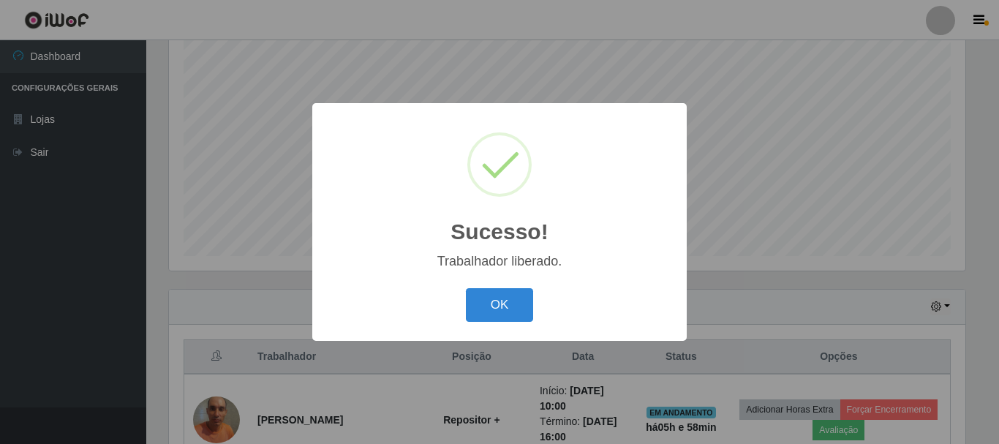
click at [466, 288] on button "OK" at bounding box center [500, 305] width 68 height 34
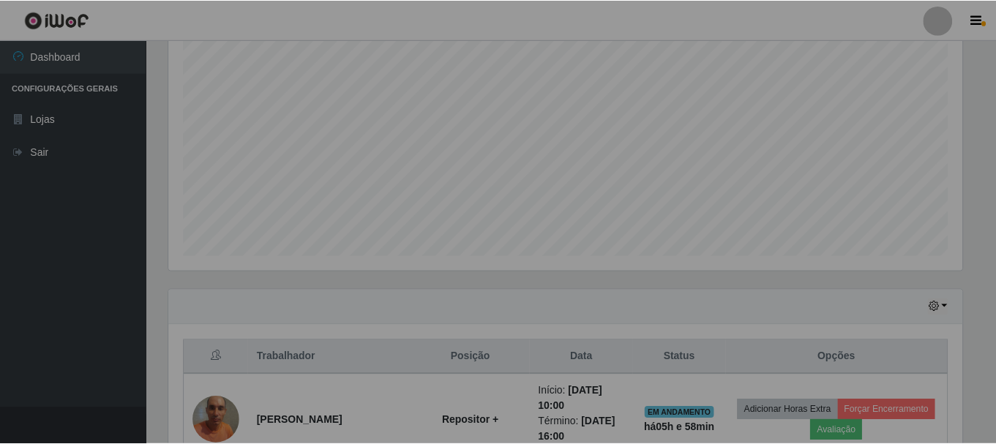
scroll to position [304, 804]
